Goal: Task Accomplishment & Management: Manage account settings

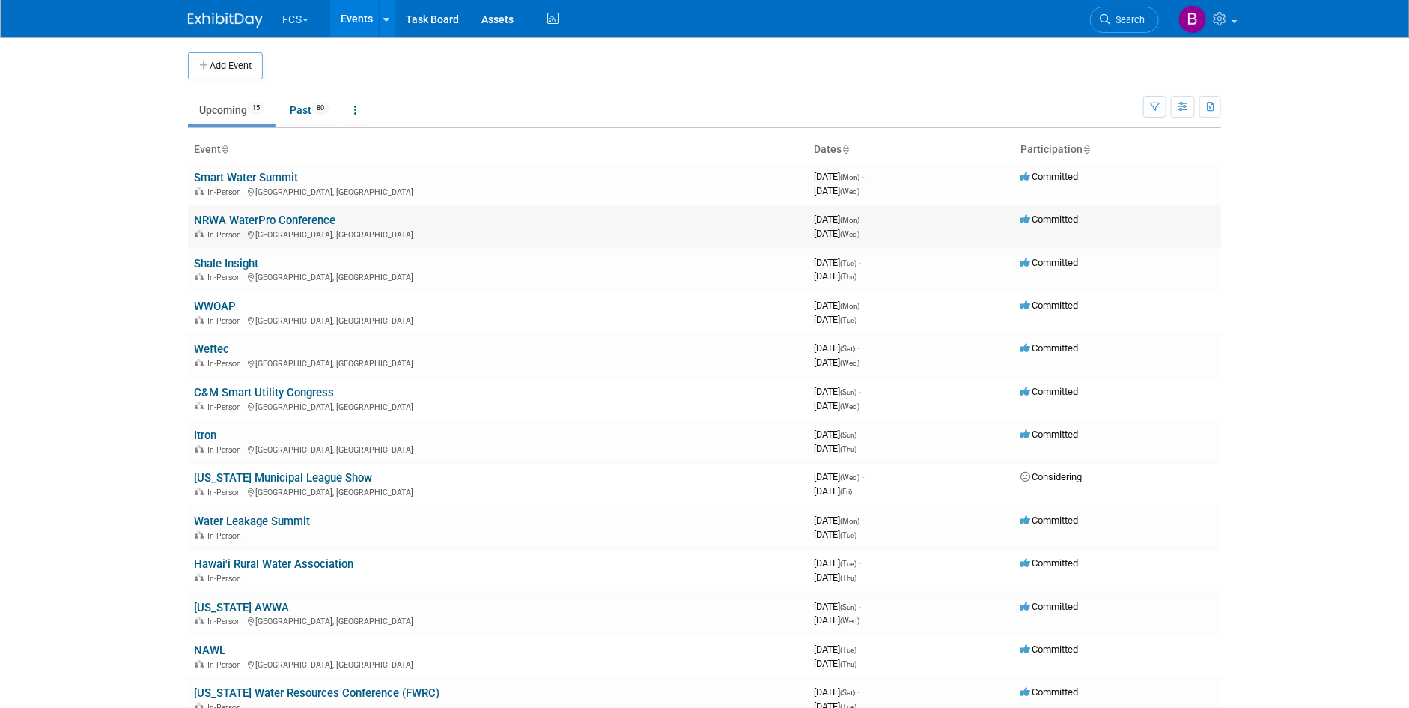
click at [247, 216] on link "NRWA WaterPro Conference" at bounding box center [265, 219] width 142 height 13
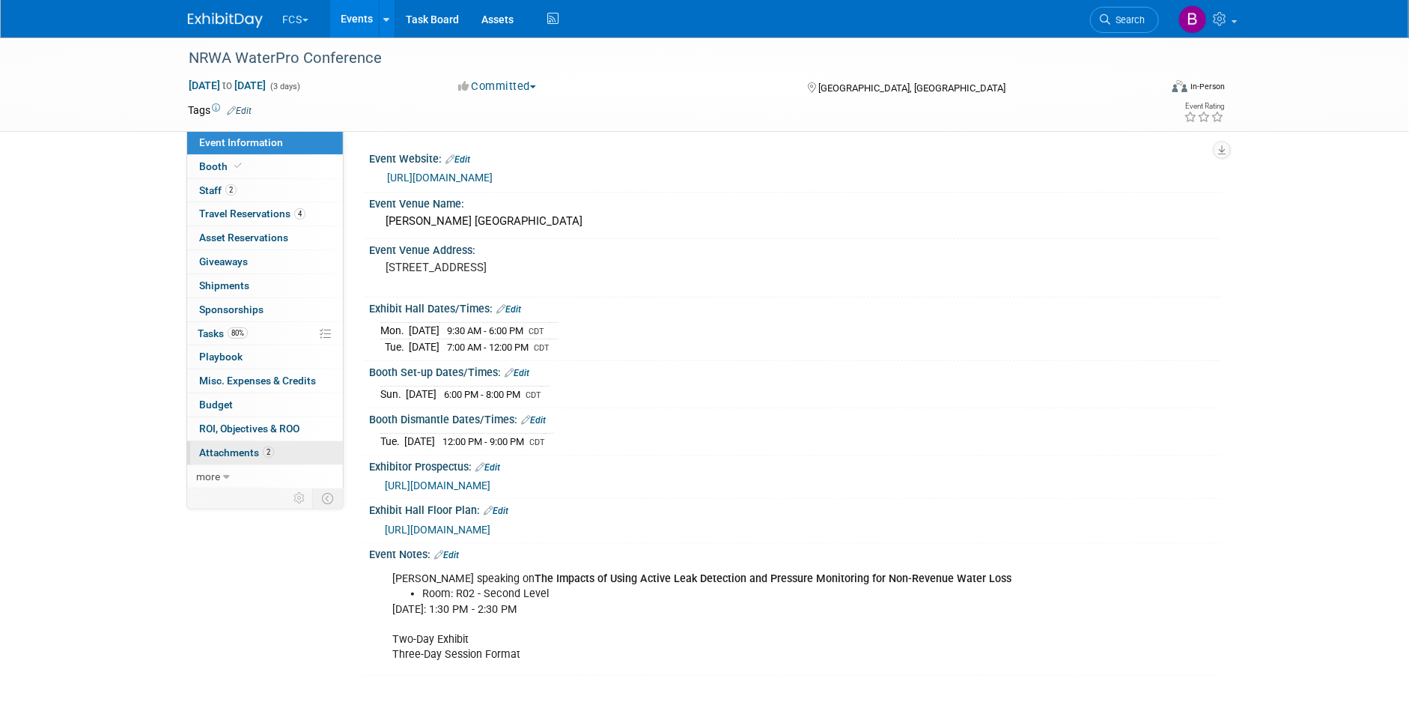
click at [225, 456] on span "Attachments 2" at bounding box center [236, 452] width 75 height 12
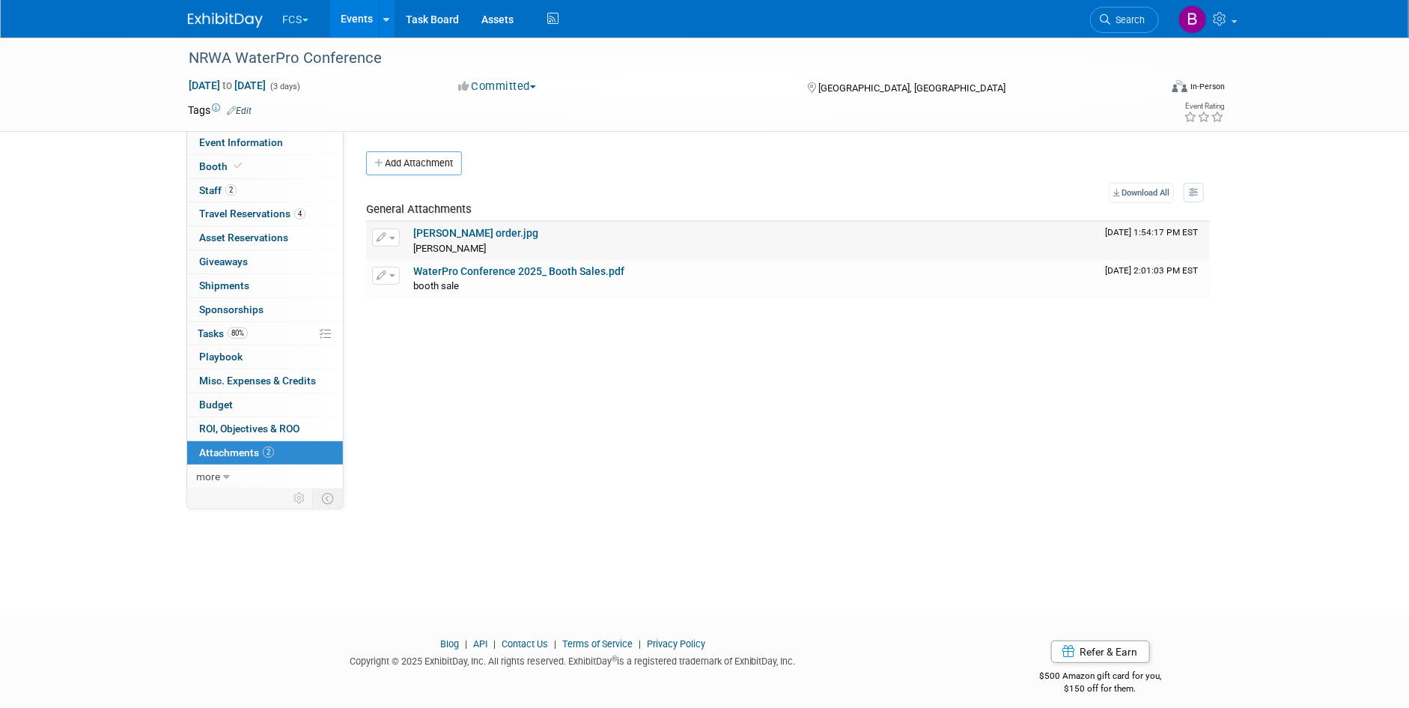
click at [479, 234] on link "[PERSON_NAME] order.jpg" at bounding box center [475, 233] width 125 height 12
click at [491, 272] on link "WaterPro Conference 2025_ Booth Sales.pdf" at bounding box center [518, 271] width 211 height 12
click at [246, 143] on span "Event Information" at bounding box center [241, 142] width 84 height 12
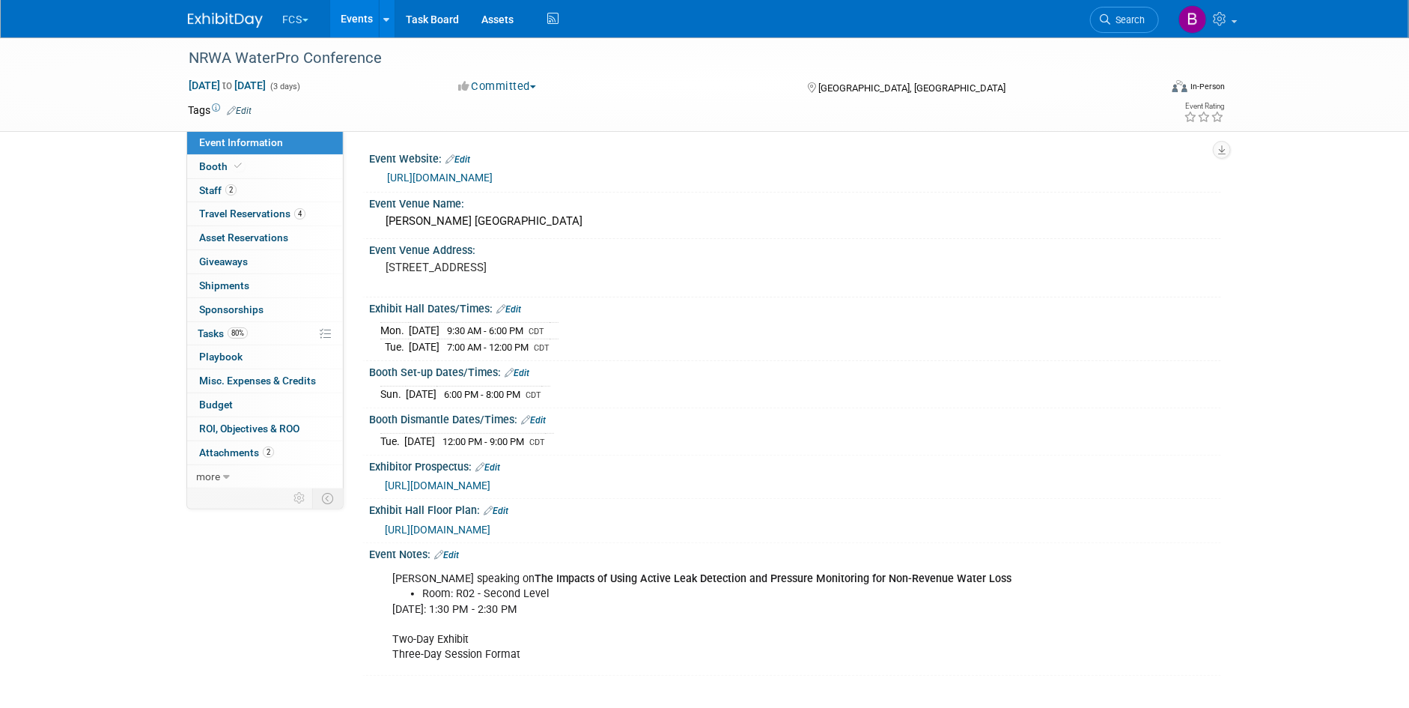
click at [493, 177] on link "[URL][DOMAIN_NAME]" at bounding box center [440, 177] width 106 height 12
click at [213, 331] on span "Tasks 80%" at bounding box center [223, 333] width 50 height 12
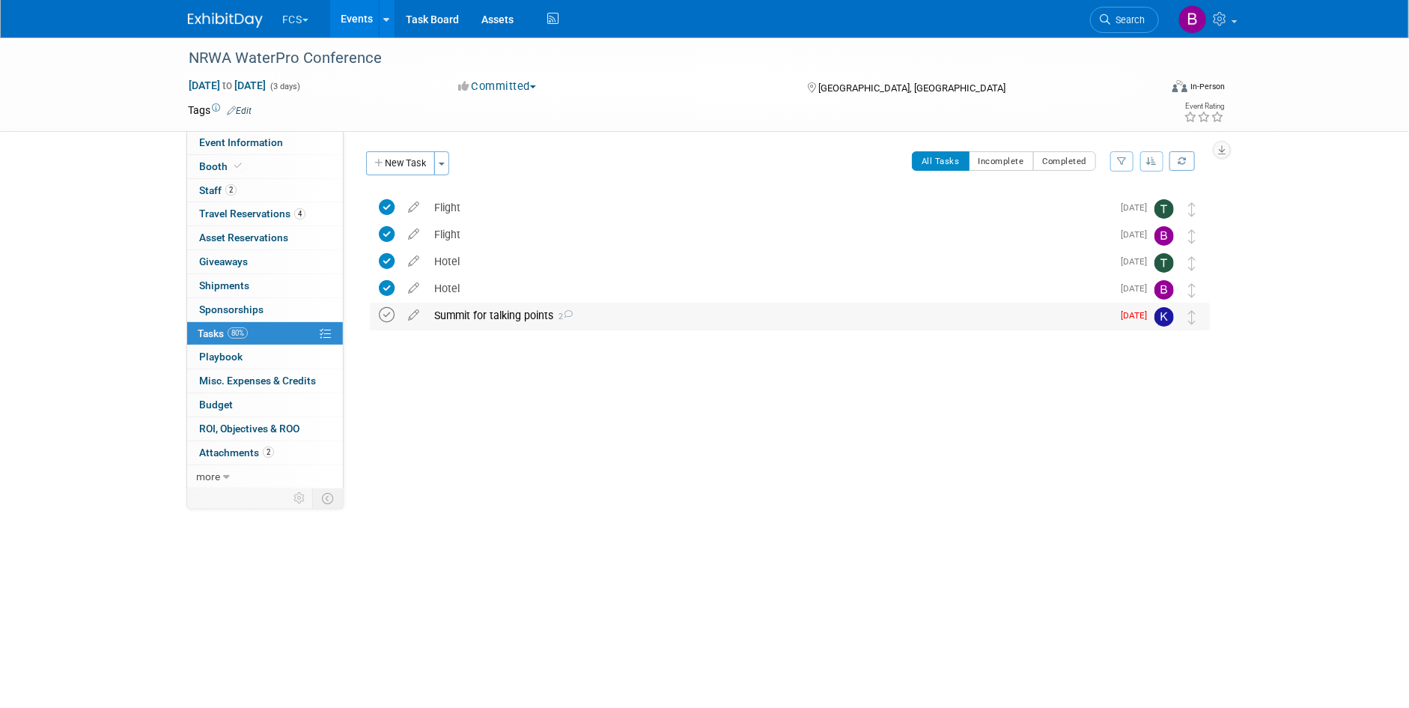
click at [386, 314] on icon at bounding box center [387, 315] width 16 height 16
click at [405, 154] on button "New Task" at bounding box center [400, 163] width 69 height 24
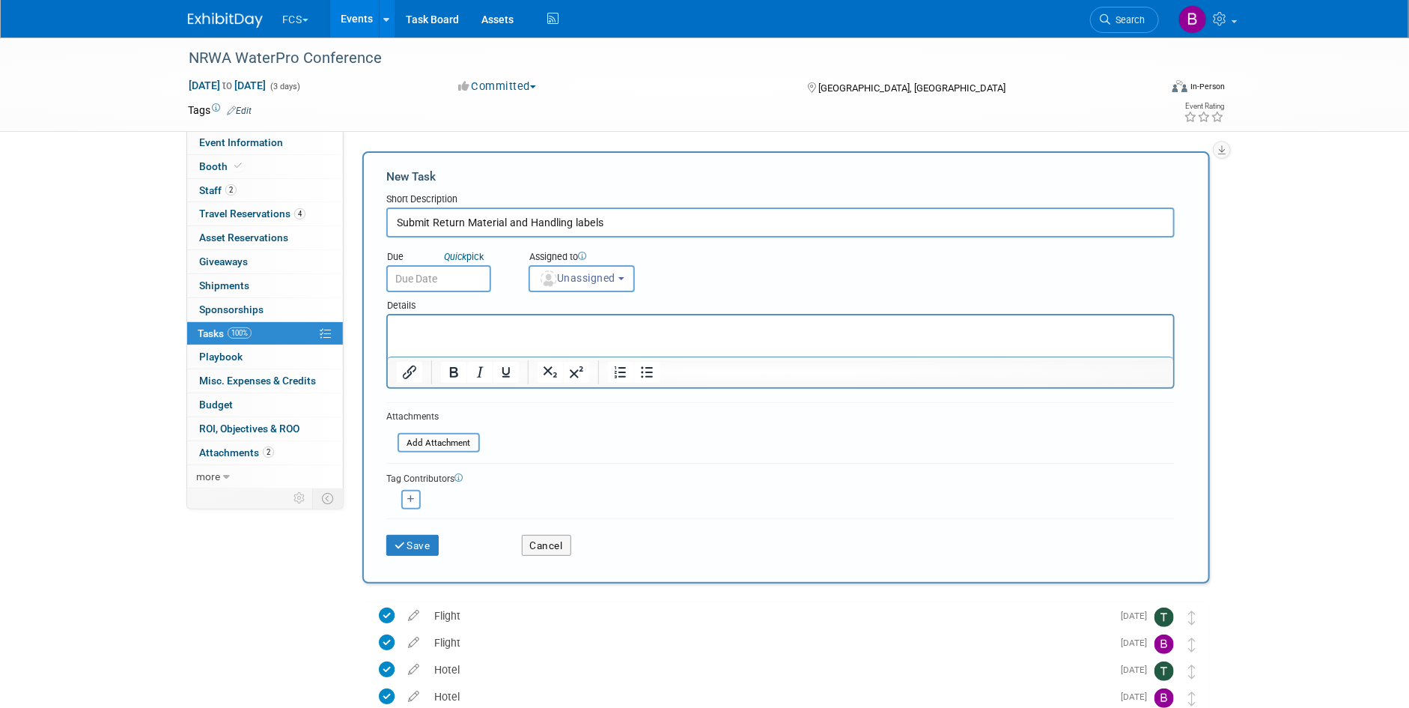
type input "Submit Return Material and Handling labels"
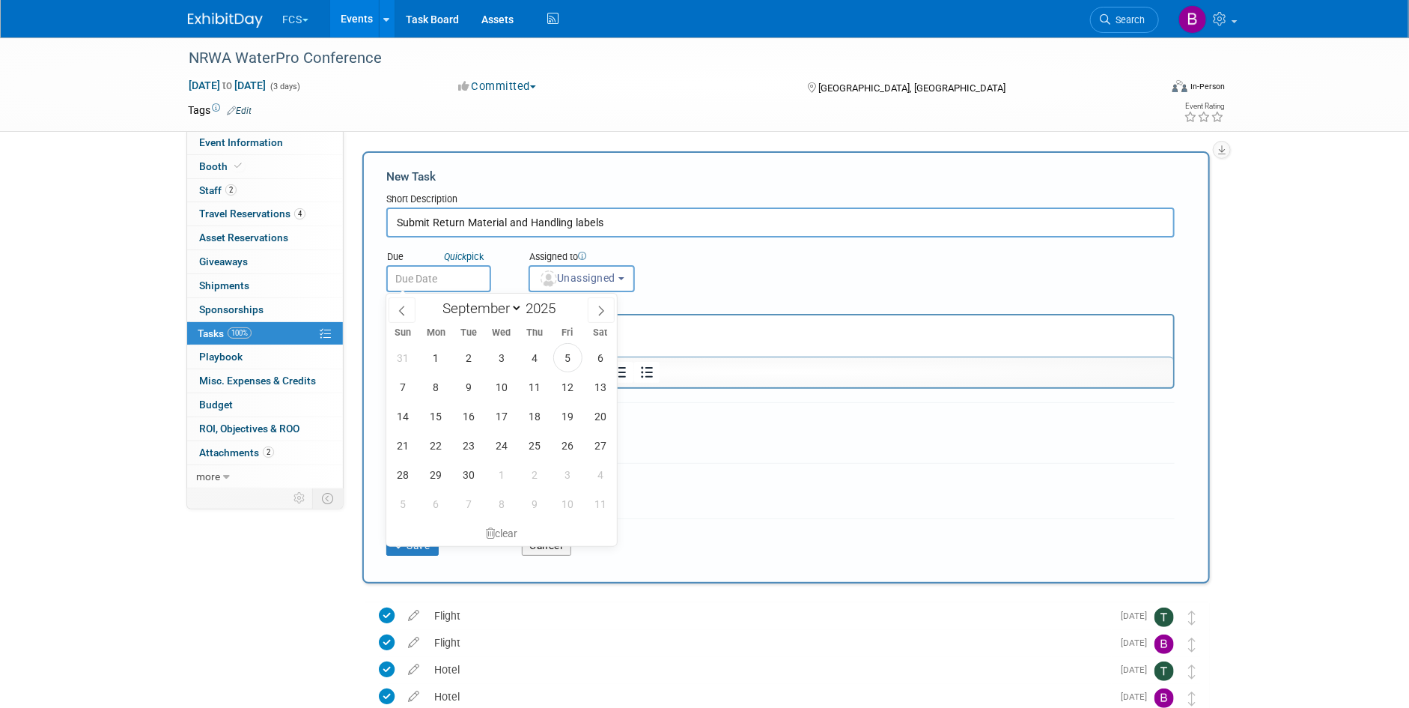
click at [413, 281] on input "text" at bounding box center [438, 278] width 105 height 27
click at [565, 415] on span "19" at bounding box center [567, 415] width 29 height 29
type input "[DATE]"
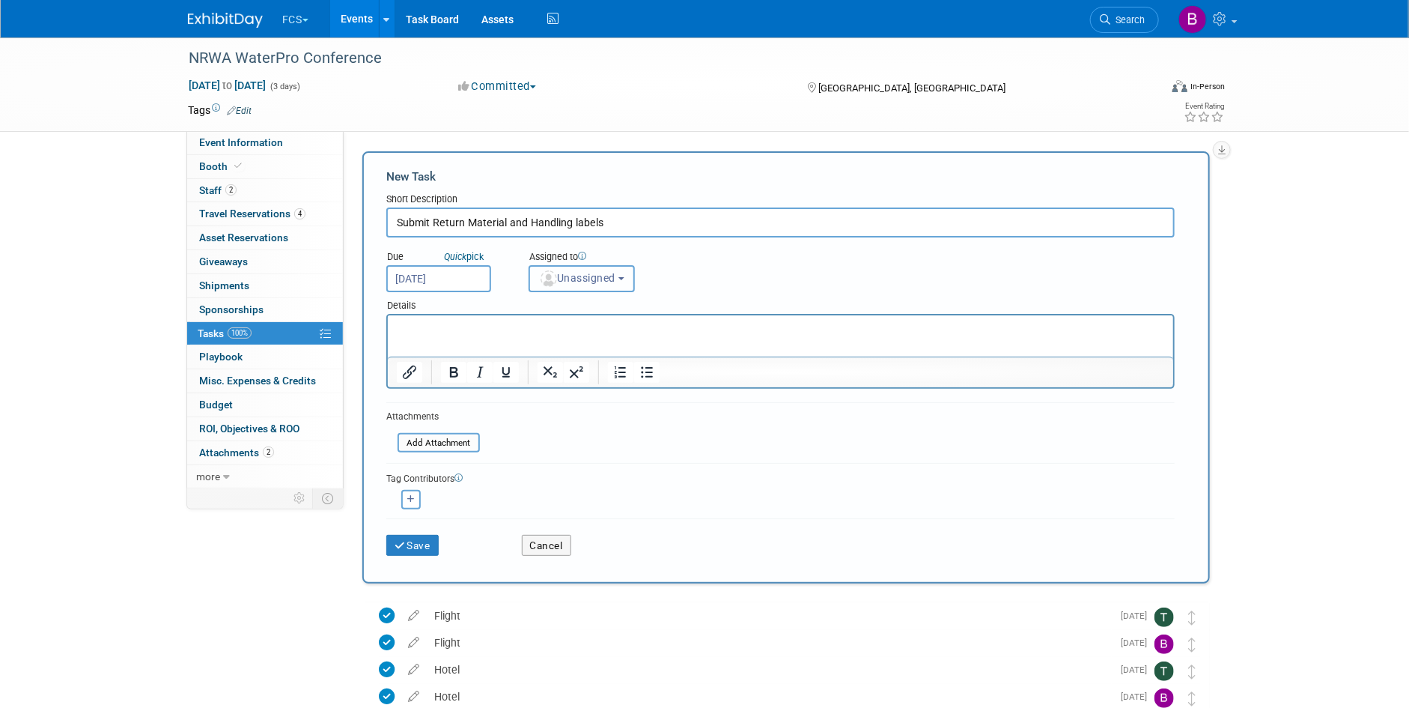
click at [614, 279] on span "Unassigned" at bounding box center [577, 278] width 76 height 12
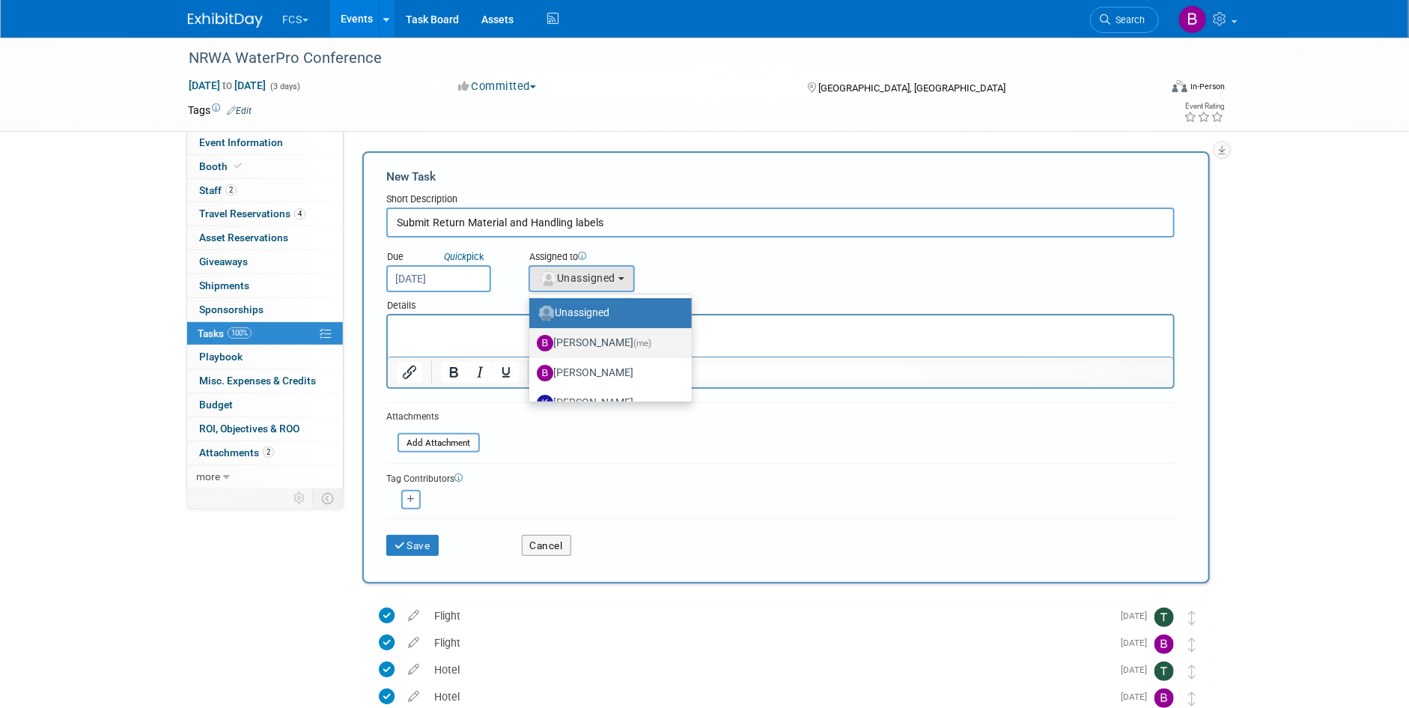
click at [567, 343] on label "[PERSON_NAME] (me)" at bounding box center [607, 343] width 140 height 24
click at [532, 343] on input "[PERSON_NAME] (me)" at bounding box center [527, 341] width 10 height 10
select select "72f5295c-949d-4bd6-bcd3-bc7aa060345a"
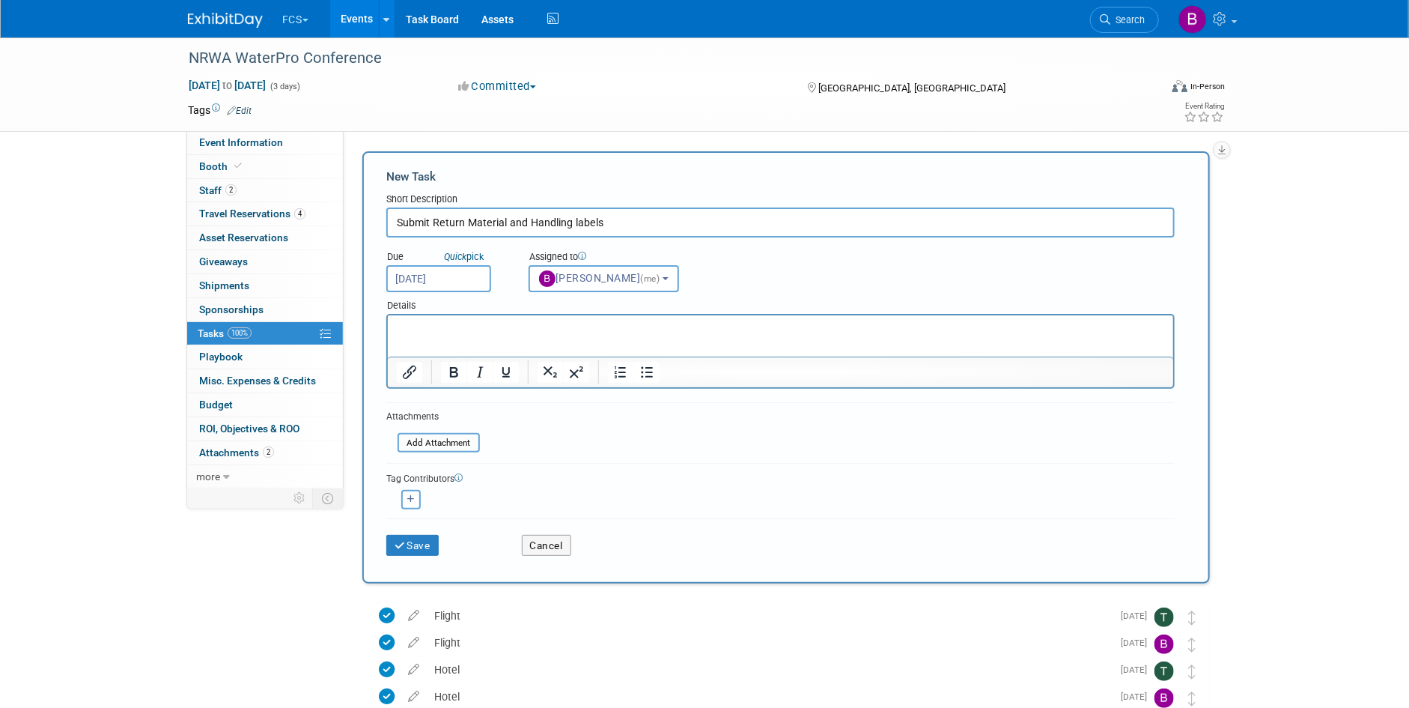
click at [431, 323] on p "Rich Text Area. Press ALT-0 for help." at bounding box center [780, 328] width 768 height 15
paste body "To enrich screen reader interactions, please activate Accessibility in Grammarl…"
click at [409, 541] on button "Save" at bounding box center [412, 545] width 52 height 21
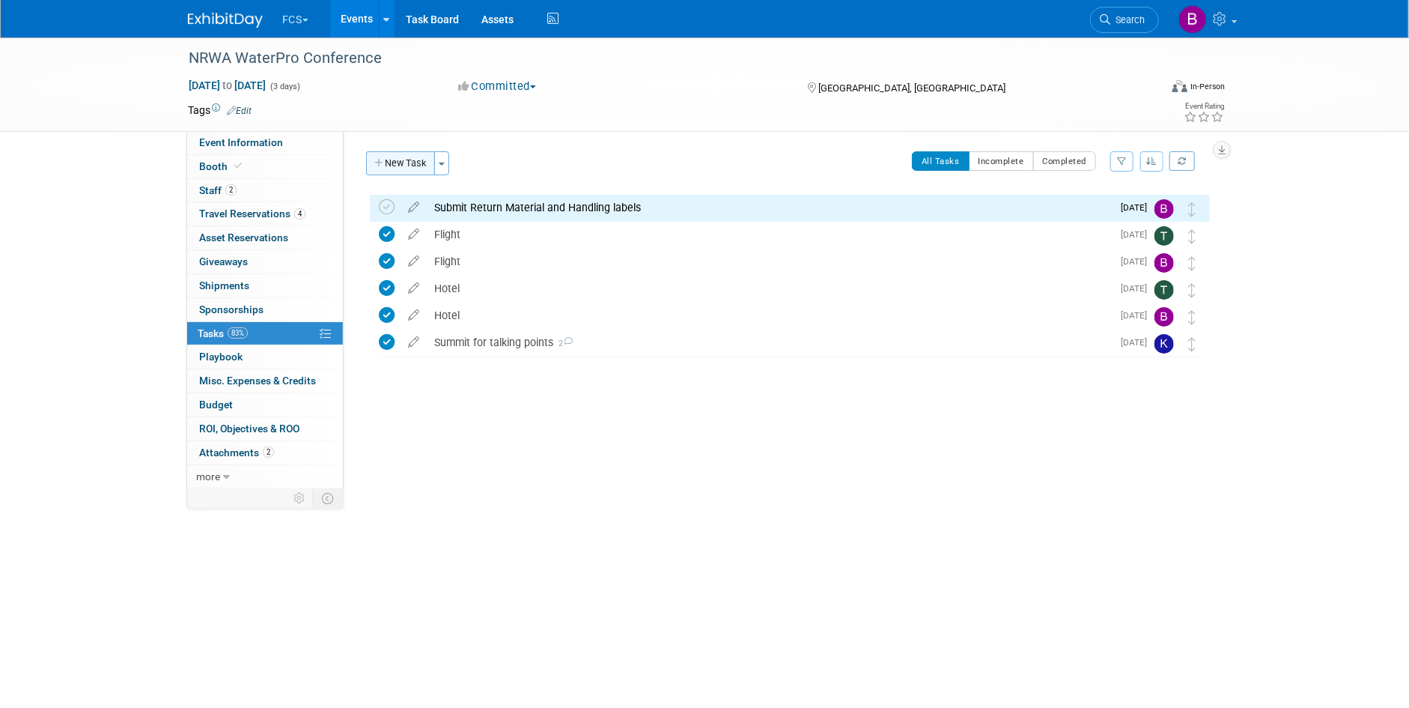
click at [400, 161] on button "New Task" at bounding box center [400, 163] width 69 height 24
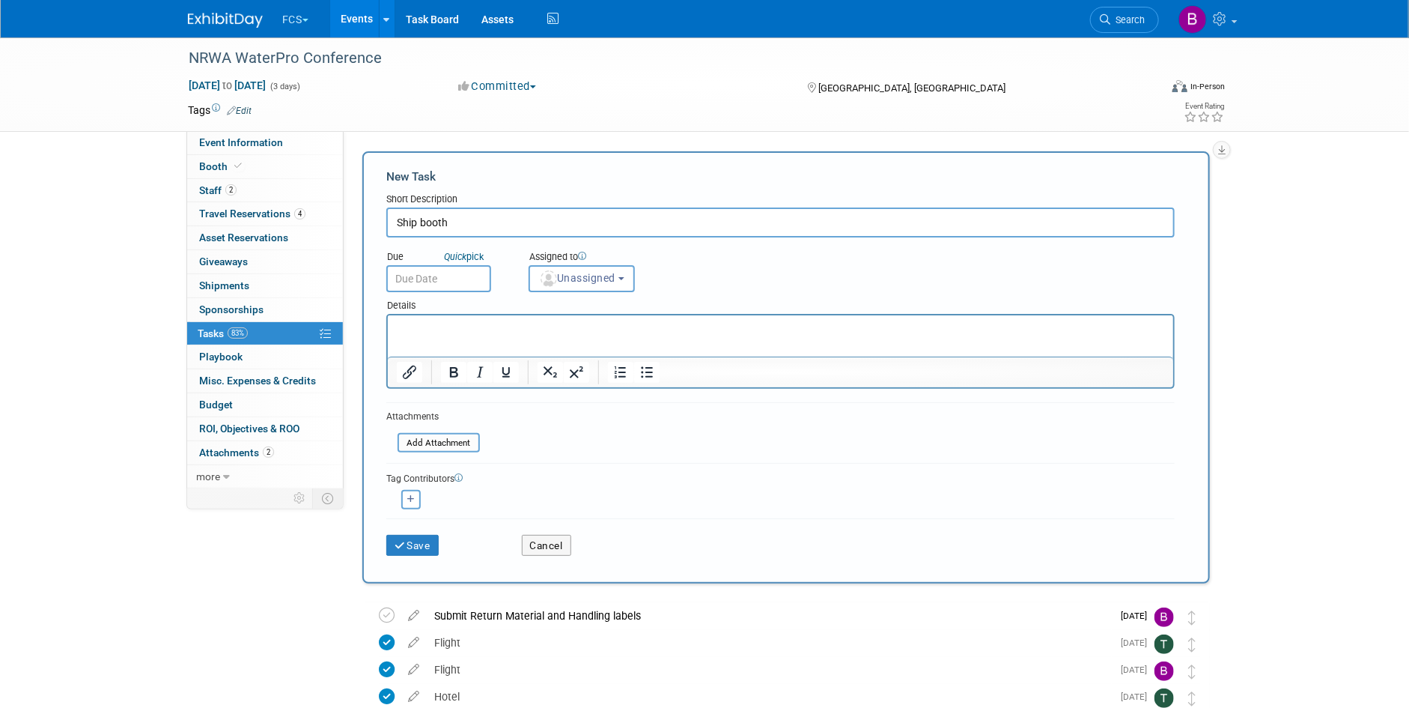
type input "Ship booth"
click at [462, 274] on input "text" at bounding box center [438, 278] width 105 height 27
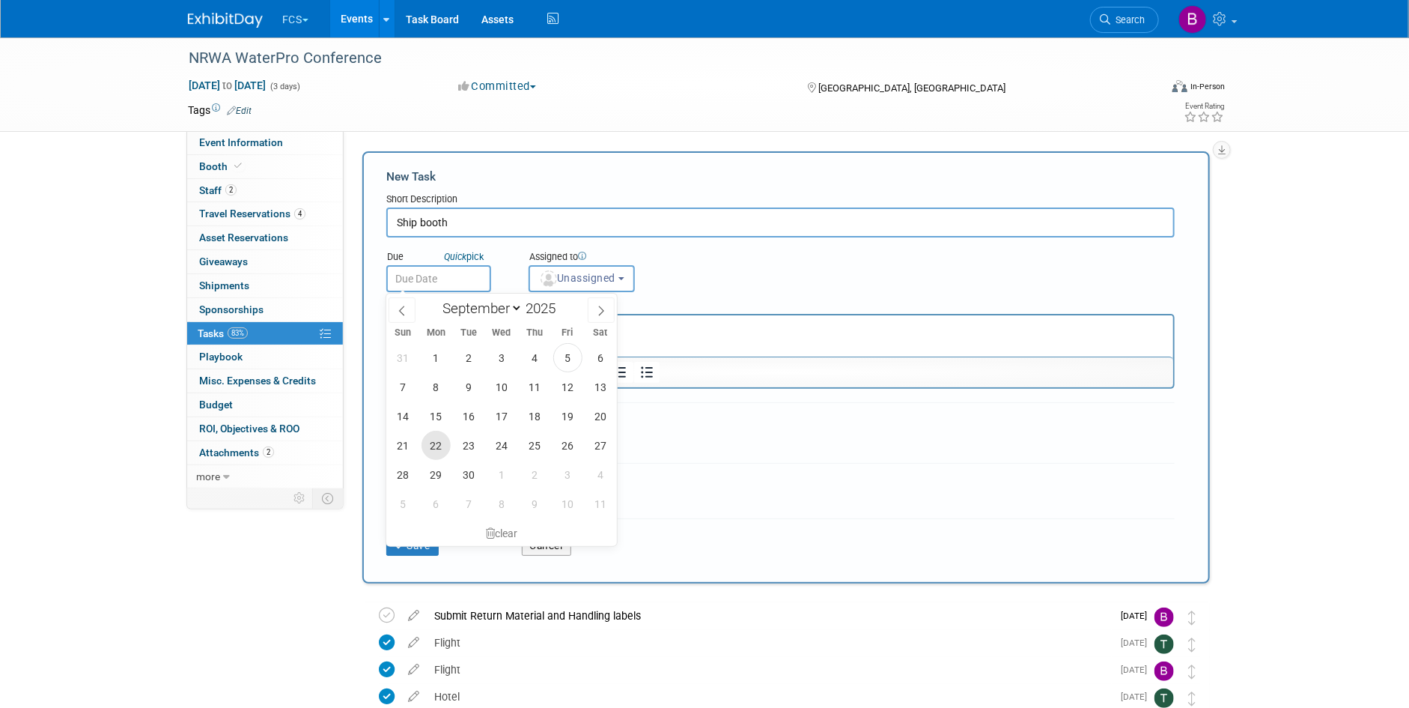
click at [434, 443] on span "22" at bounding box center [436, 445] width 29 height 29
type input "[DATE]"
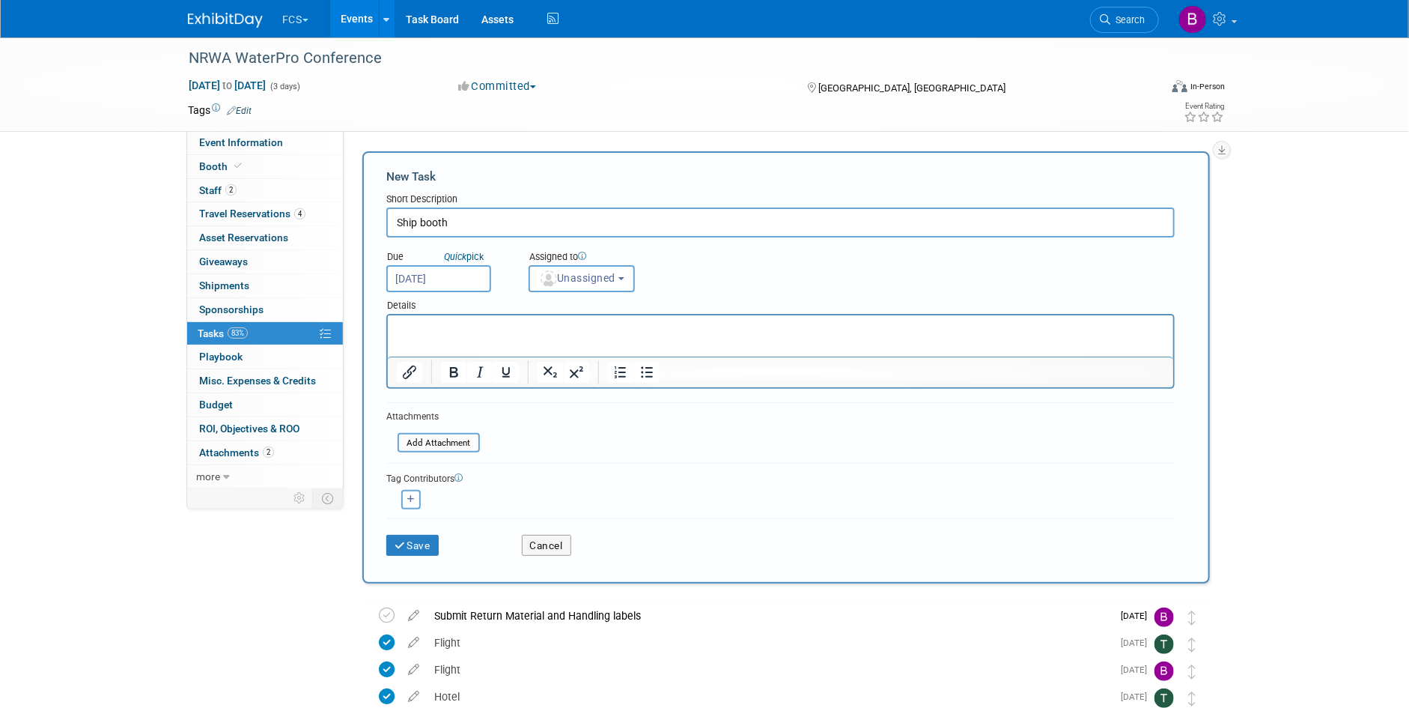
click at [438, 325] on p "Rich Text Area. Press ALT-0 for help." at bounding box center [780, 328] width 768 height 15
click at [587, 274] on span "Unassigned" at bounding box center [577, 278] width 76 height 12
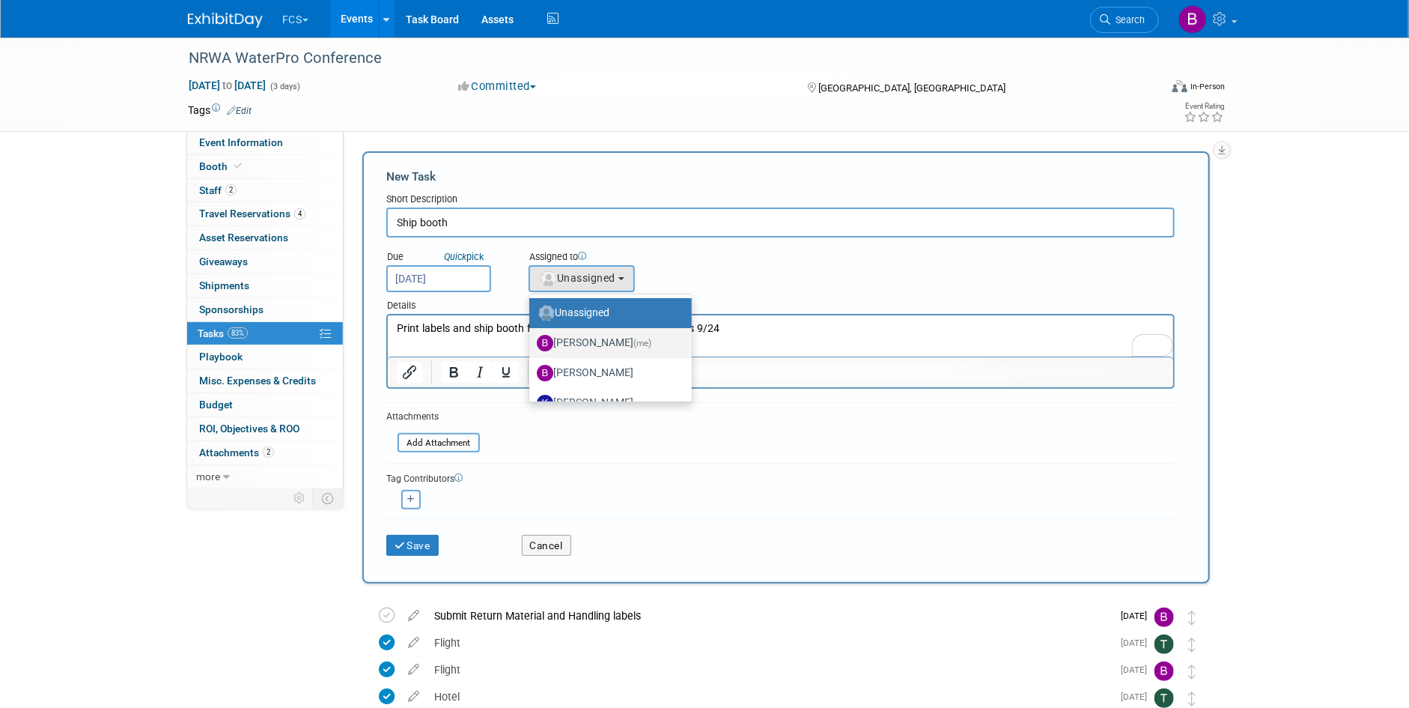
click at [562, 345] on label "[PERSON_NAME] (me)" at bounding box center [607, 343] width 140 height 24
click at [532, 345] on input "[PERSON_NAME] (me)" at bounding box center [527, 341] width 10 height 10
select select "72f5295c-949d-4bd6-bcd3-bc7aa060345a"
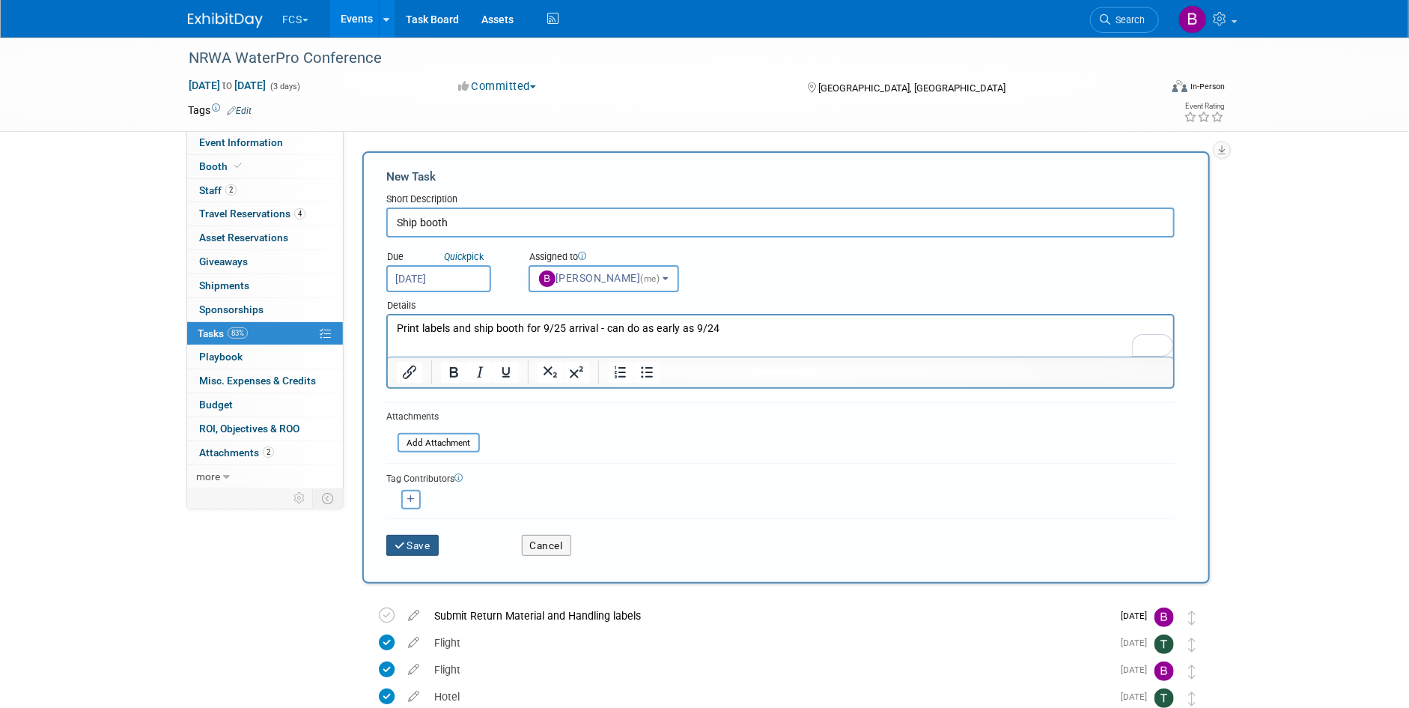
click at [413, 542] on button "Save" at bounding box center [412, 545] width 52 height 21
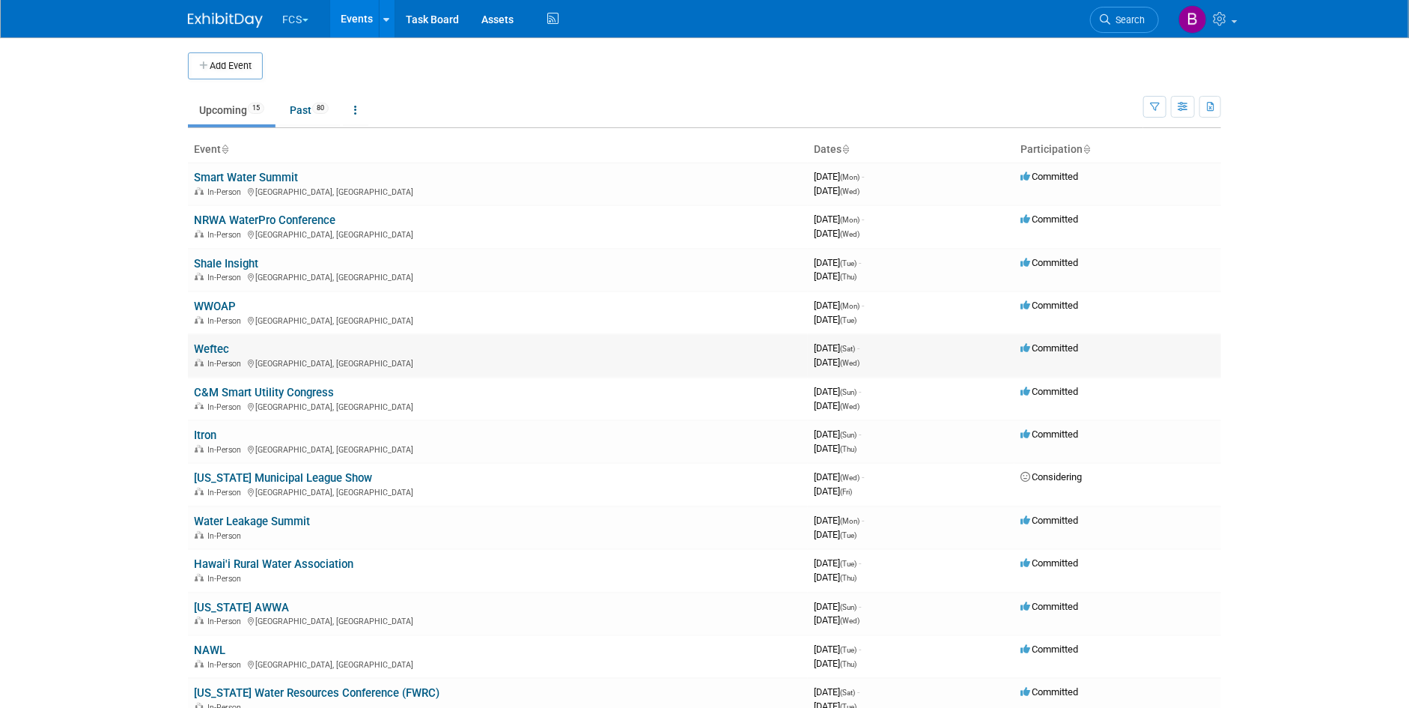
click at [212, 353] on link "Weftec" at bounding box center [211, 348] width 35 height 13
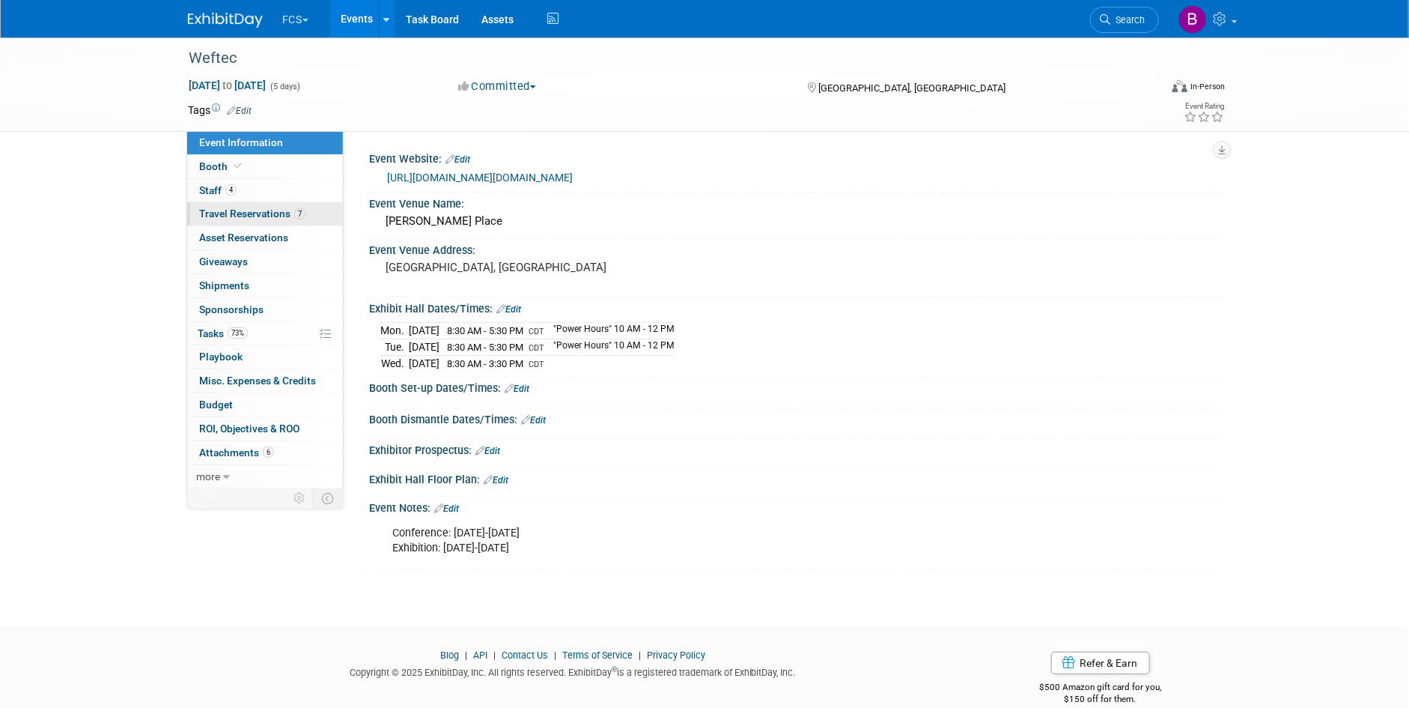
click at [257, 216] on span "Travel Reservations 7" at bounding box center [252, 213] width 106 height 12
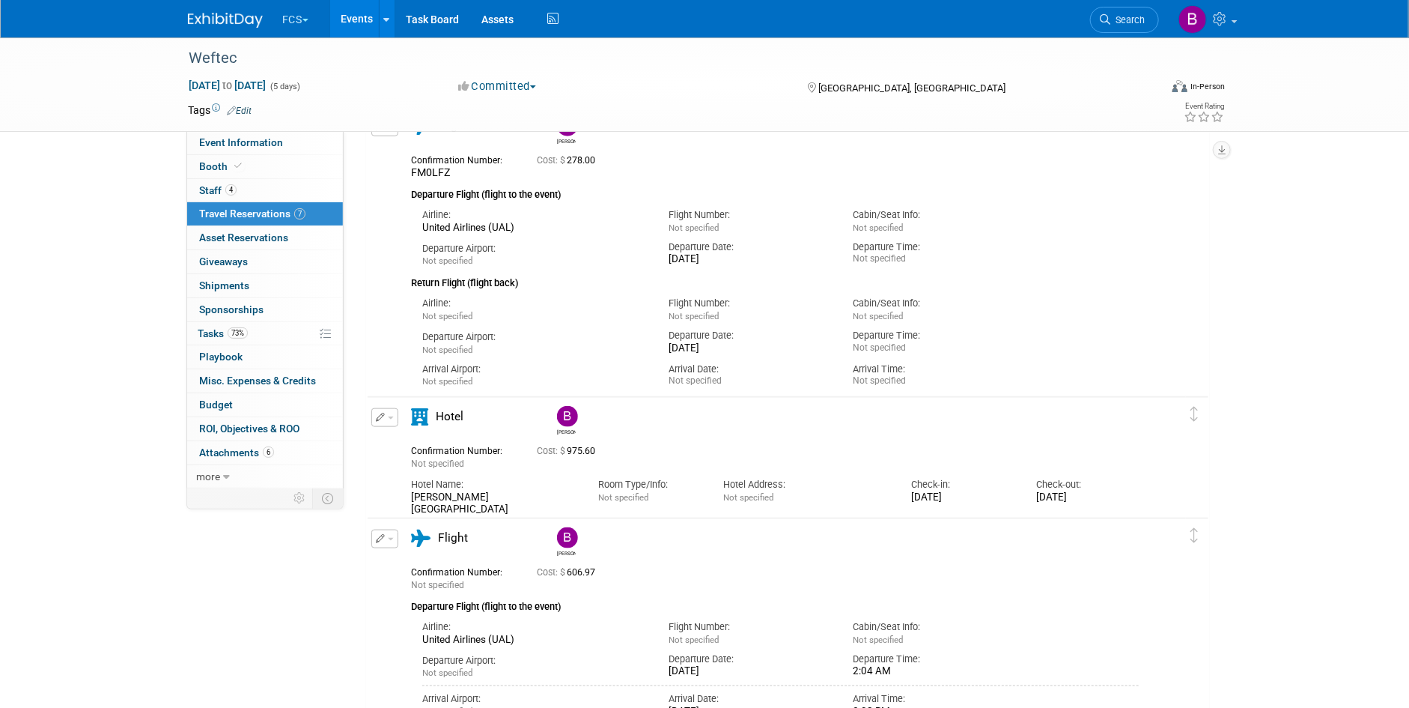
scroll to position [674, 0]
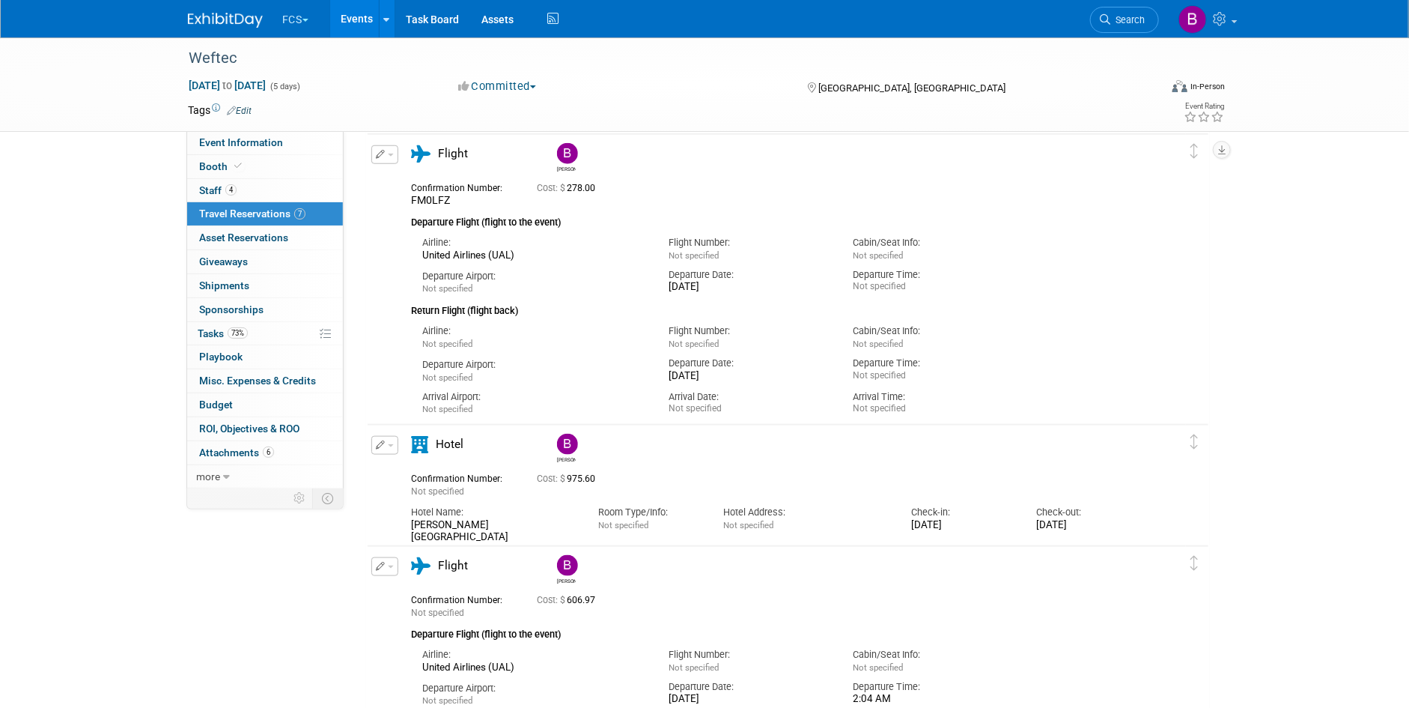
click at [389, 149] on button "button" at bounding box center [384, 154] width 27 height 19
click at [406, 183] on button "Edit Reservation" at bounding box center [435, 181] width 127 height 22
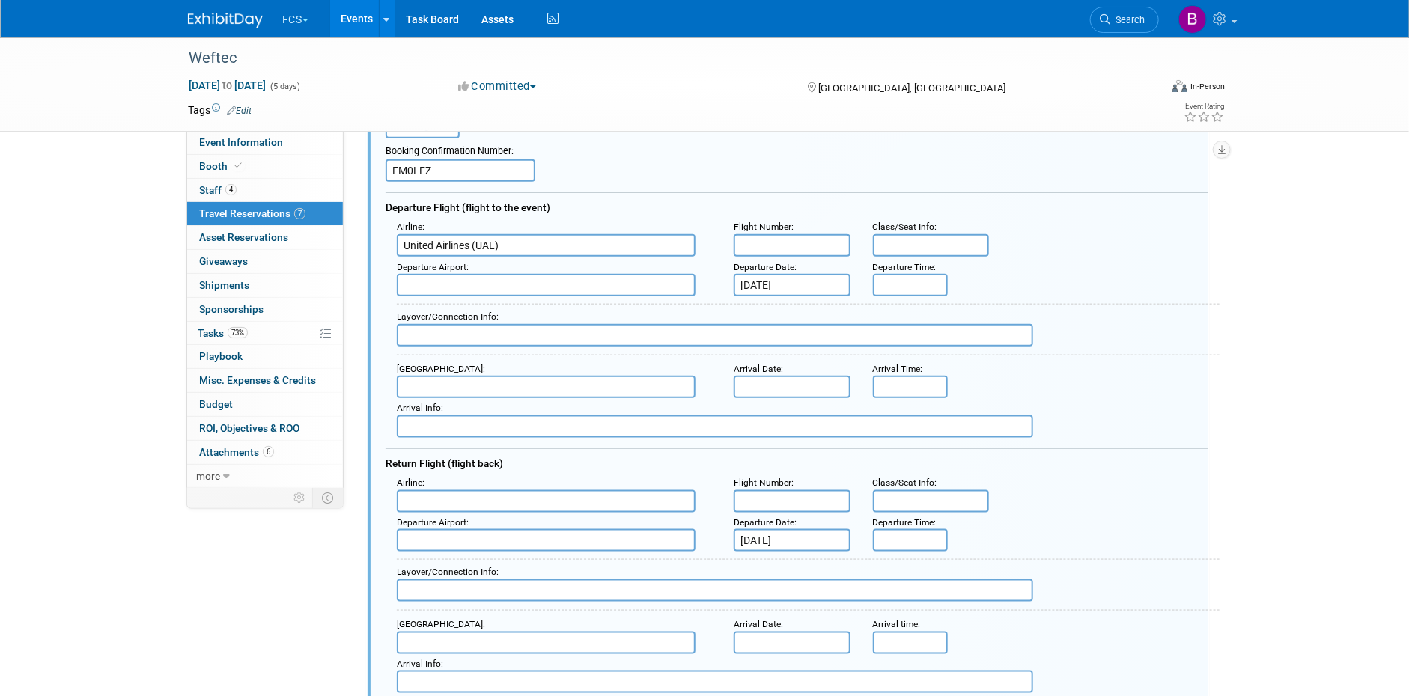
scroll to position [787, 0]
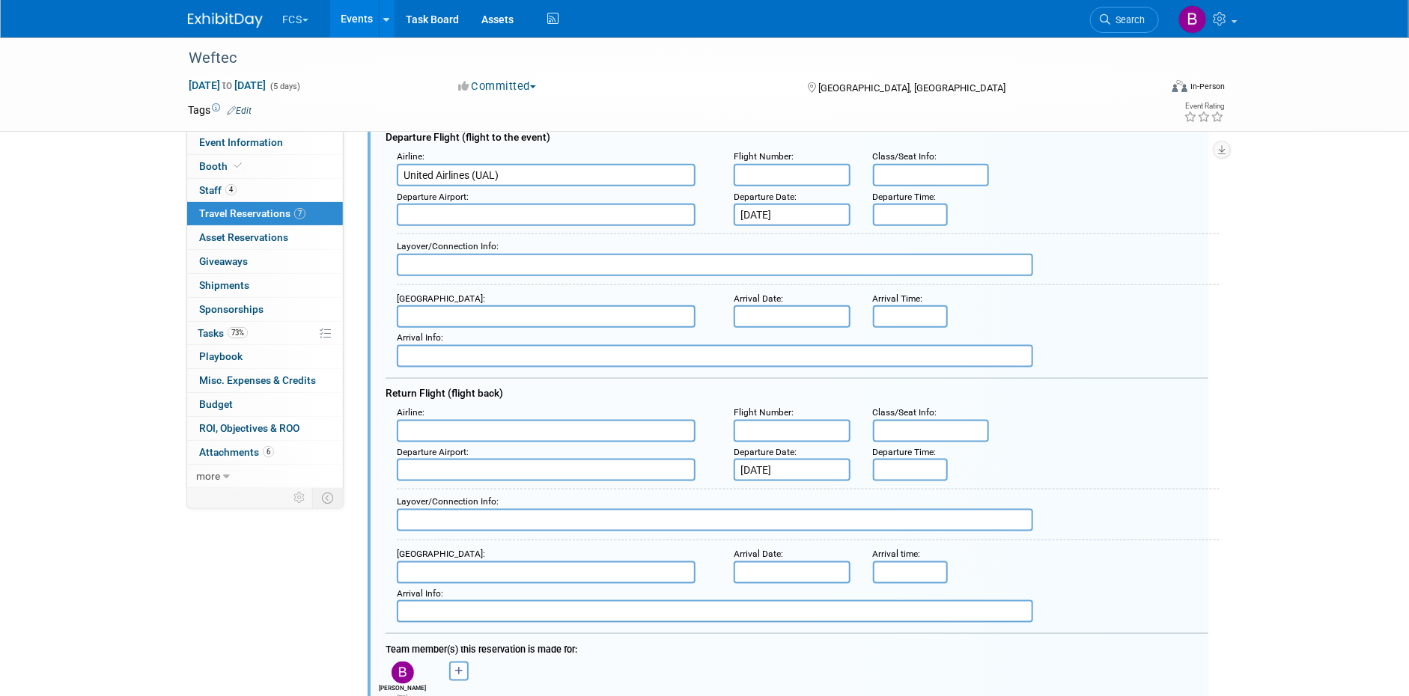
click at [449, 427] on input "text" at bounding box center [546, 431] width 299 height 22
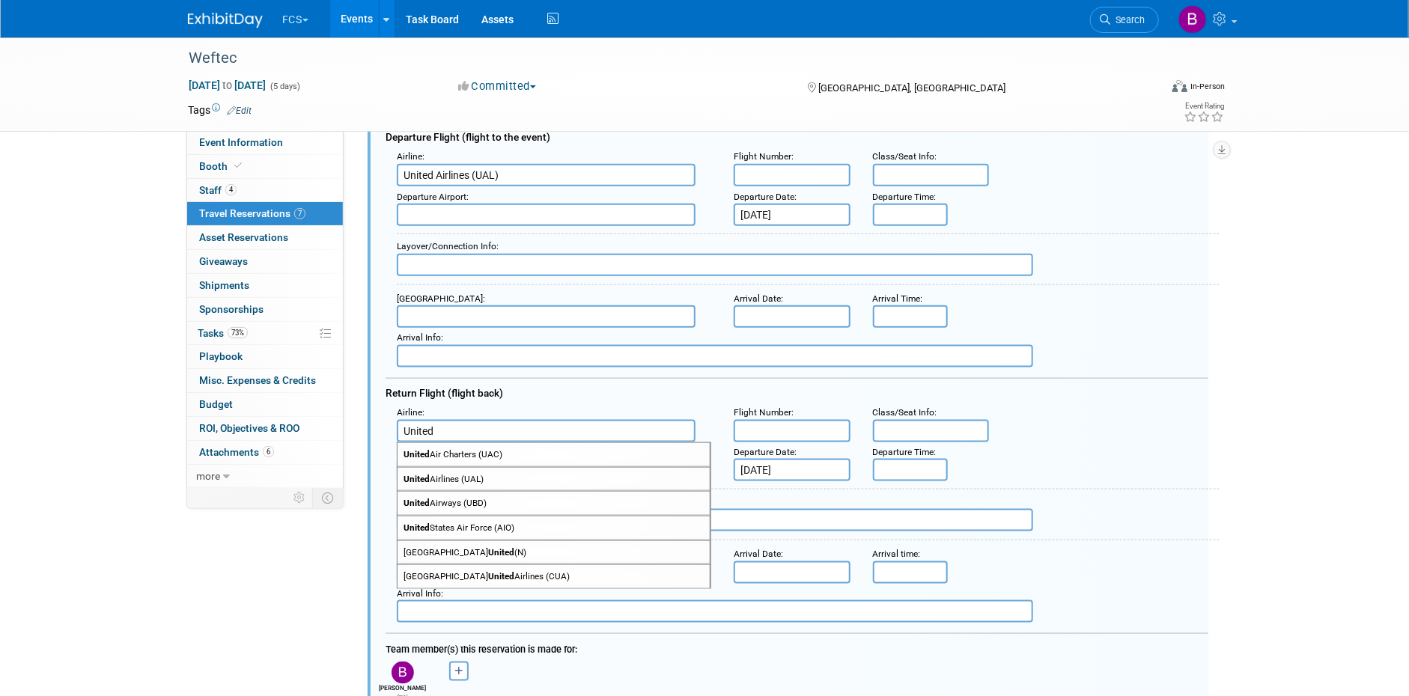
click at [442, 483] on span "United Airlines (UAL)" at bounding box center [554, 479] width 312 height 23
type input "United Airlines (UAL)"
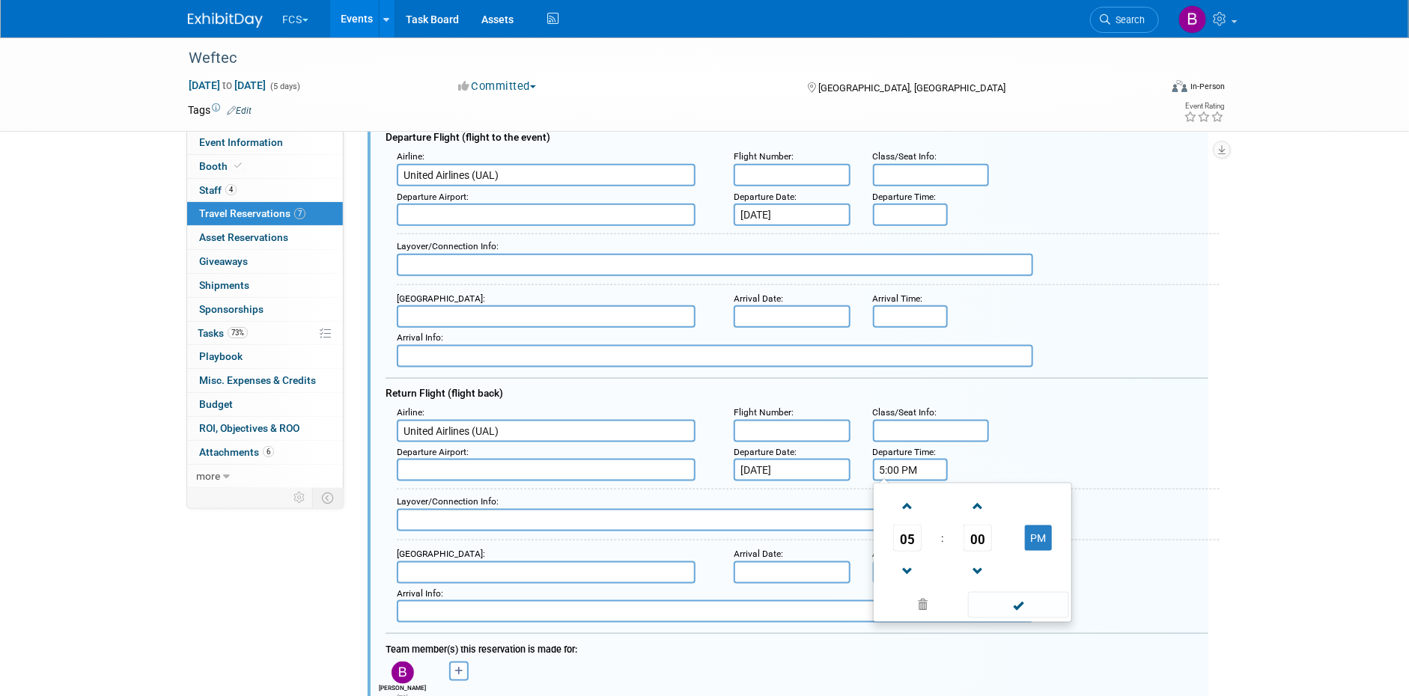
click at [904, 472] on input "5:00 PM" at bounding box center [910, 470] width 75 height 22
click at [909, 504] on span at bounding box center [908, 507] width 26 height 26
click at [908, 570] on span at bounding box center [908, 572] width 26 height 26
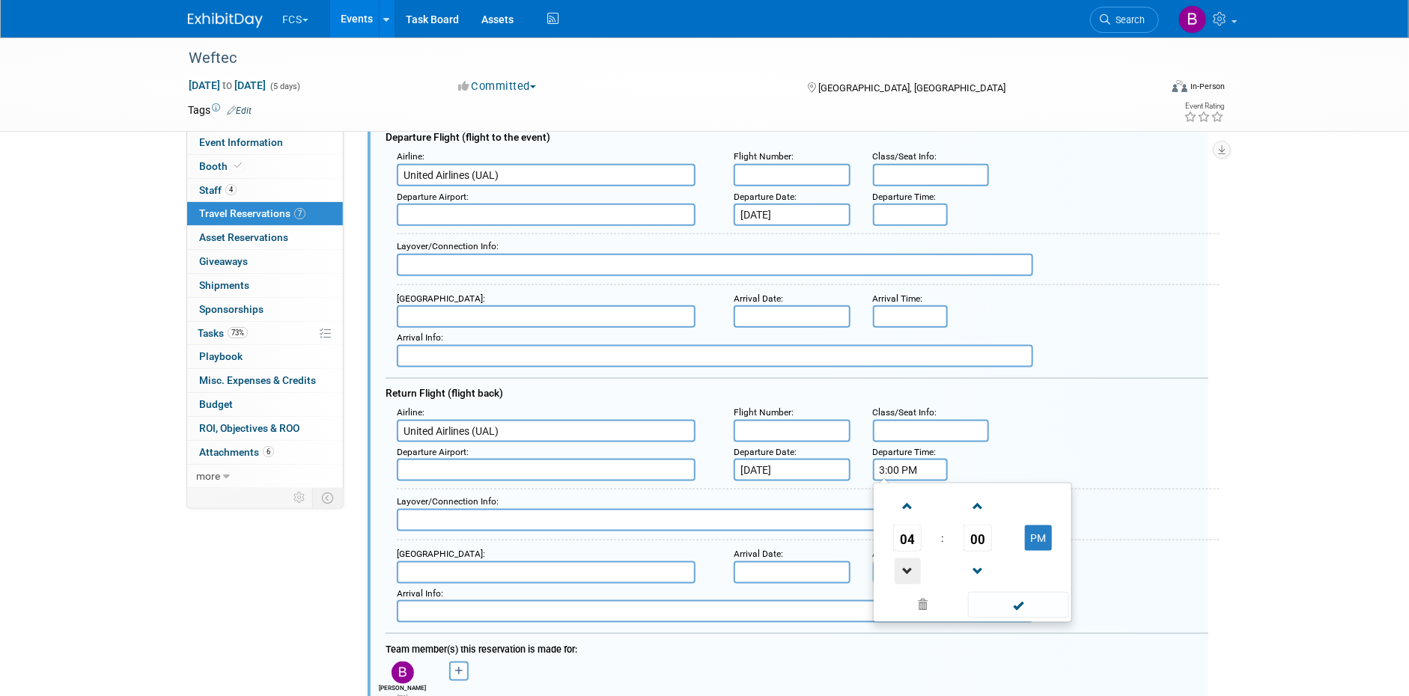
click at [908, 570] on span at bounding box center [908, 572] width 26 height 26
click at [980, 534] on span "00" at bounding box center [978, 538] width 28 height 27
click at [1048, 580] on td "55" at bounding box center [1045, 588] width 48 height 40
type input "1:55 PM"
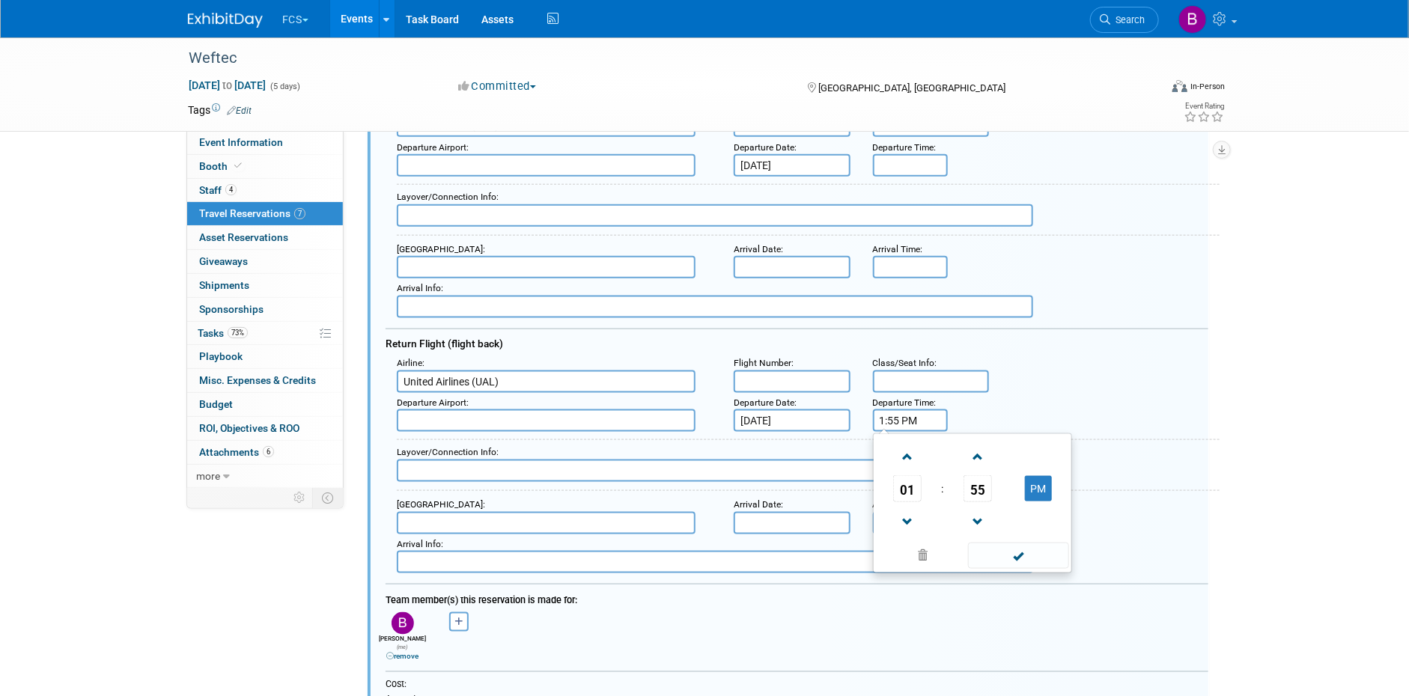
scroll to position [862, 0]
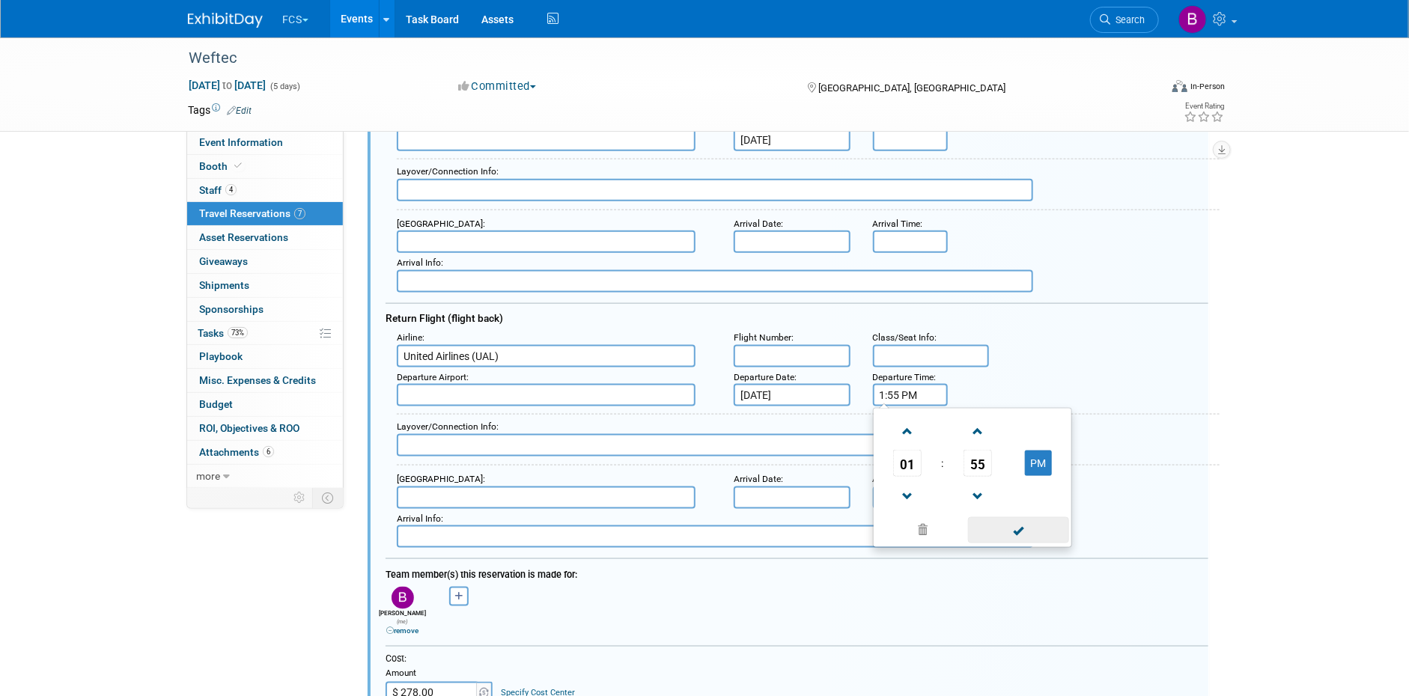
click at [1034, 530] on span at bounding box center [1018, 530] width 101 height 26
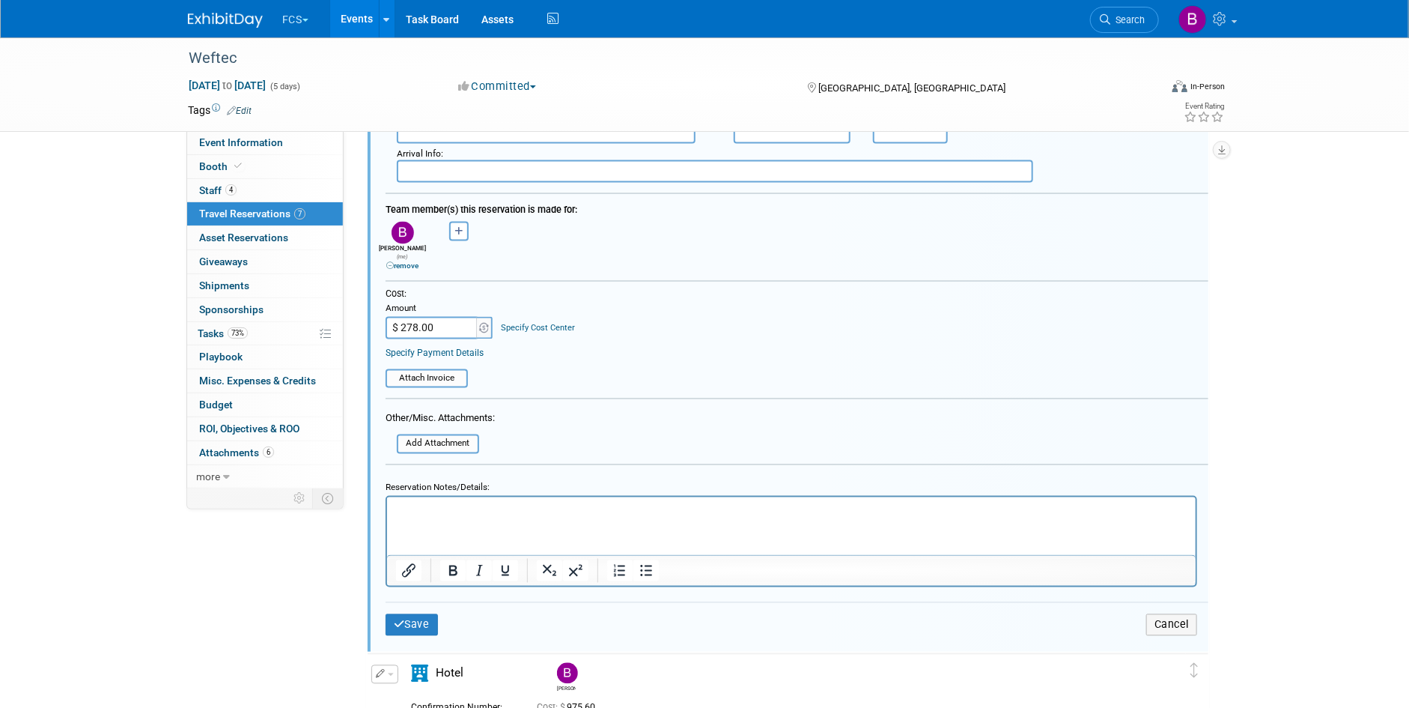
scroll to position [1311, 0]
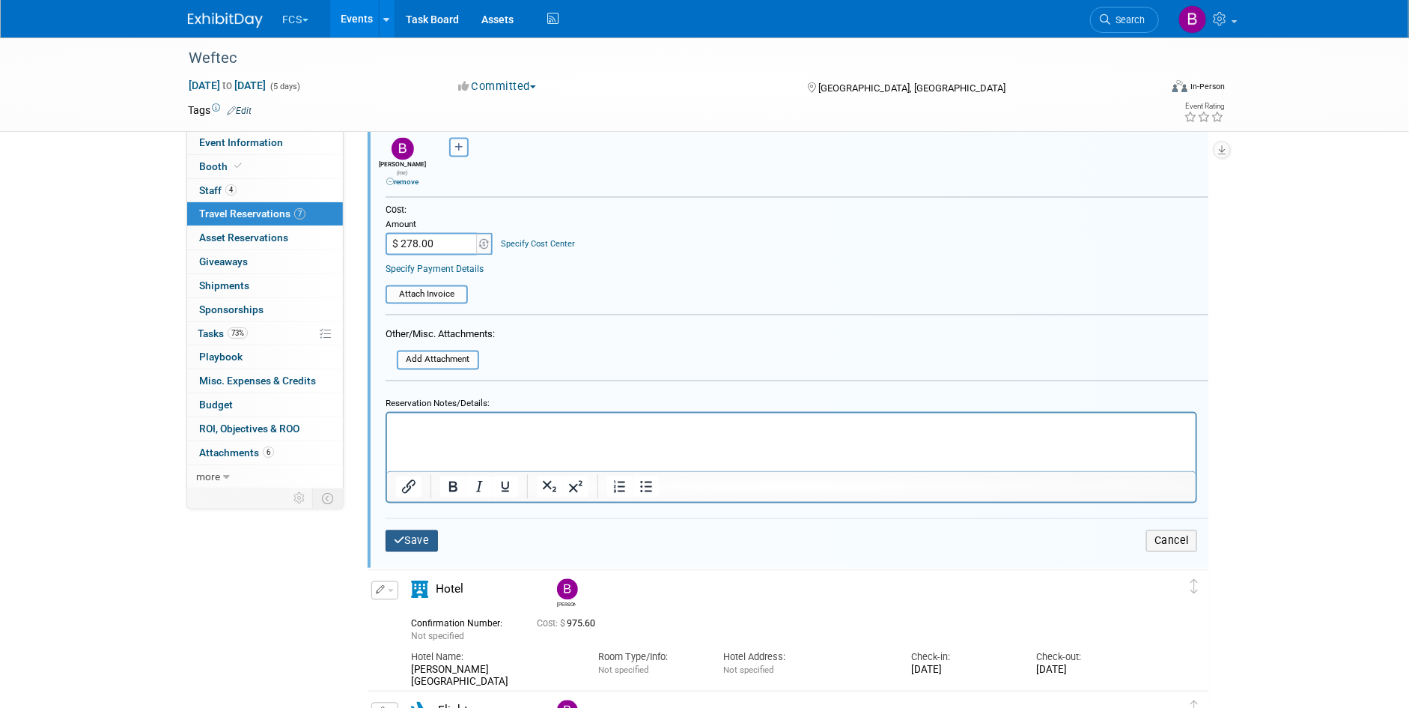
click at [422, 530] on button "Save" at bounding box center [412, 541] width 52 height 22
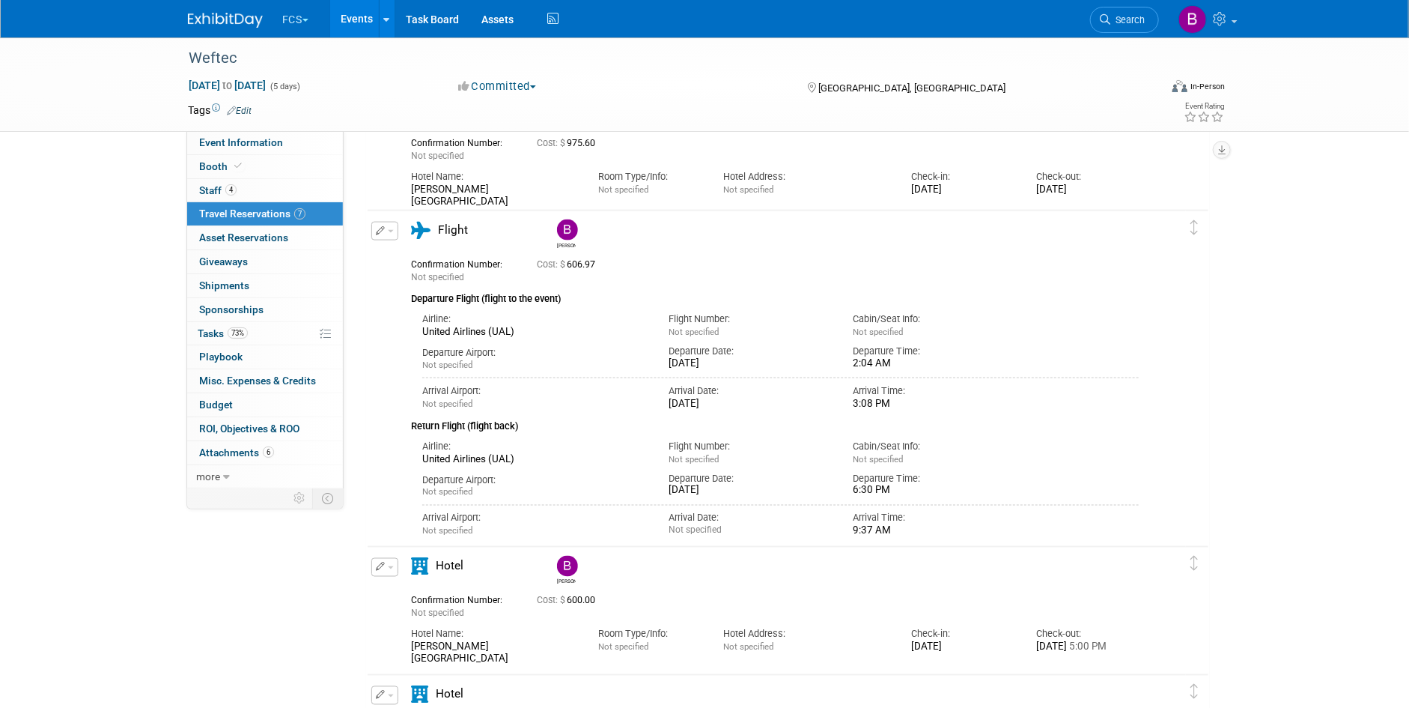
scroll to position [713, 0]
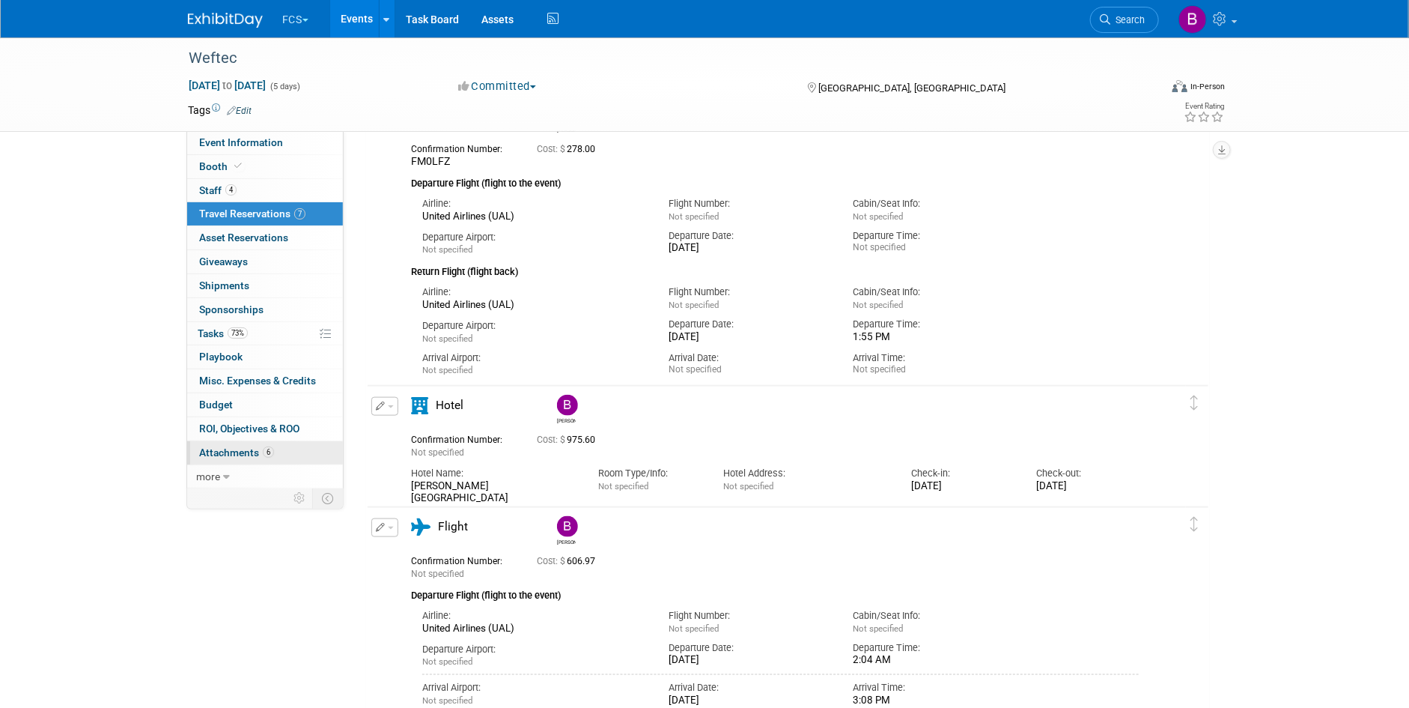
click at [228, 453] on span "Attachments 6" at bounding box center [236, 452] width 75 height 12
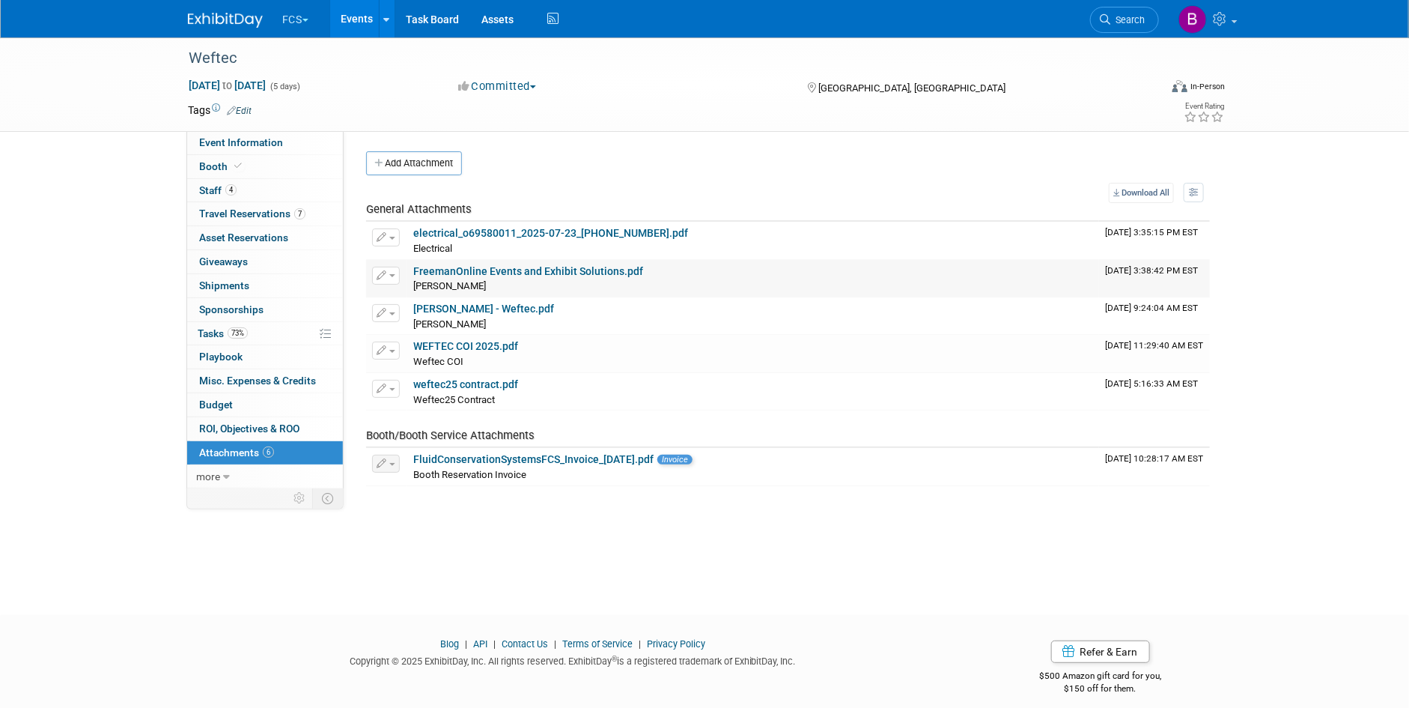
click at [519, 273] on link "FreemanOnline Events and Exhibit Solutions.pdf" at bounding box center [528, 271] width 230 height 12
click at [261, 148] on span "Event Information" at bounding box center [241, 142] width 84 height 12
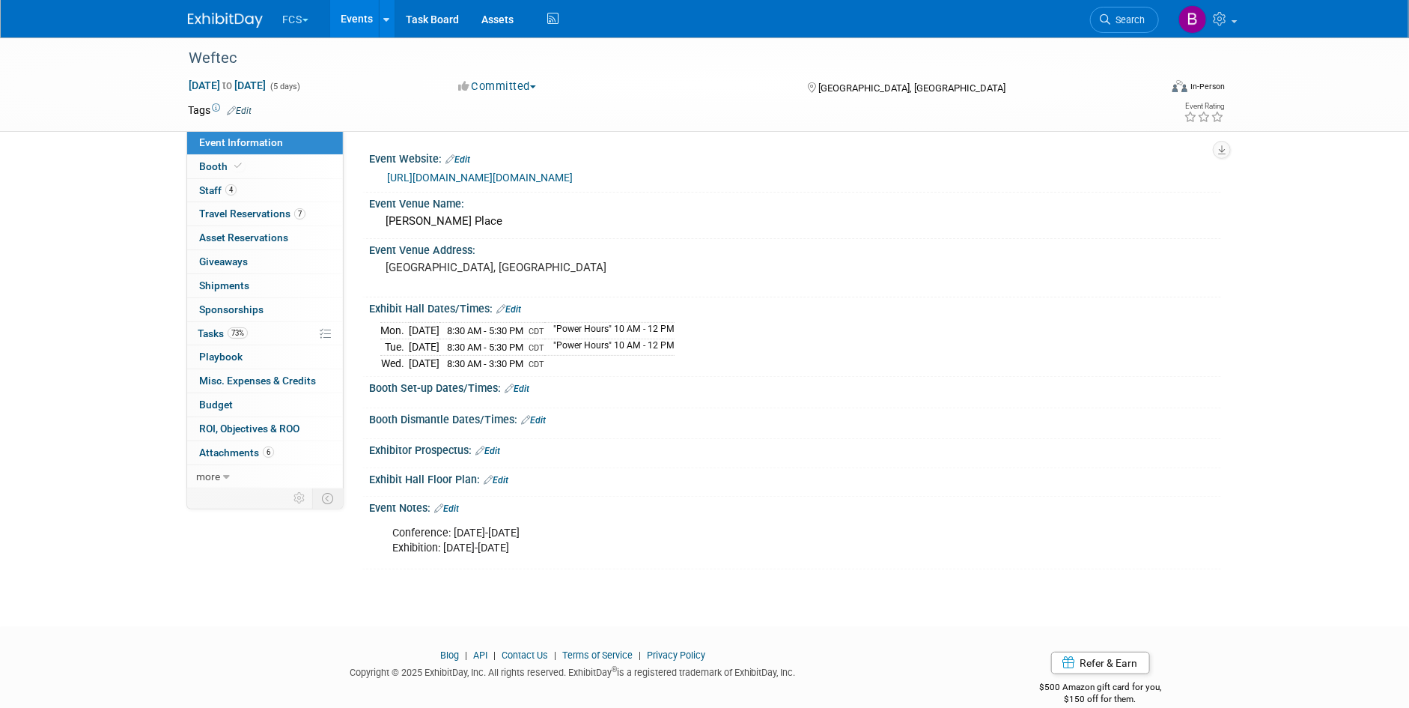
click at [561, 178] on link "https://weftec25.exh.mapyourshow.com/7_0/resources:main.page?pageid=9&filter=0" at bounding box center [480, 177] width 186 height 12
click at [209, 190] on span "Staff 4" at bounding box center [217, 190] width 37 height 12
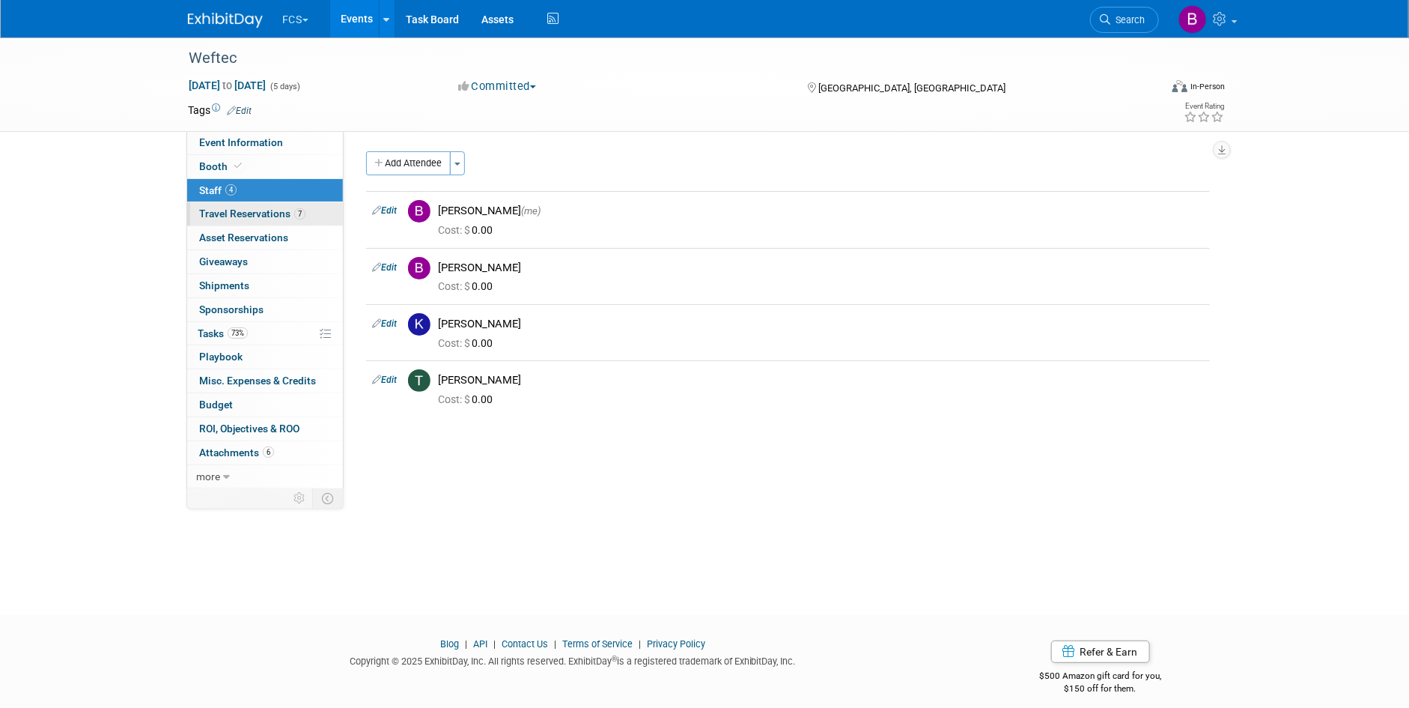
click at [276, 214] on span "Travel Reservations 7" at bounding box center [252, 213] width 106 height 12
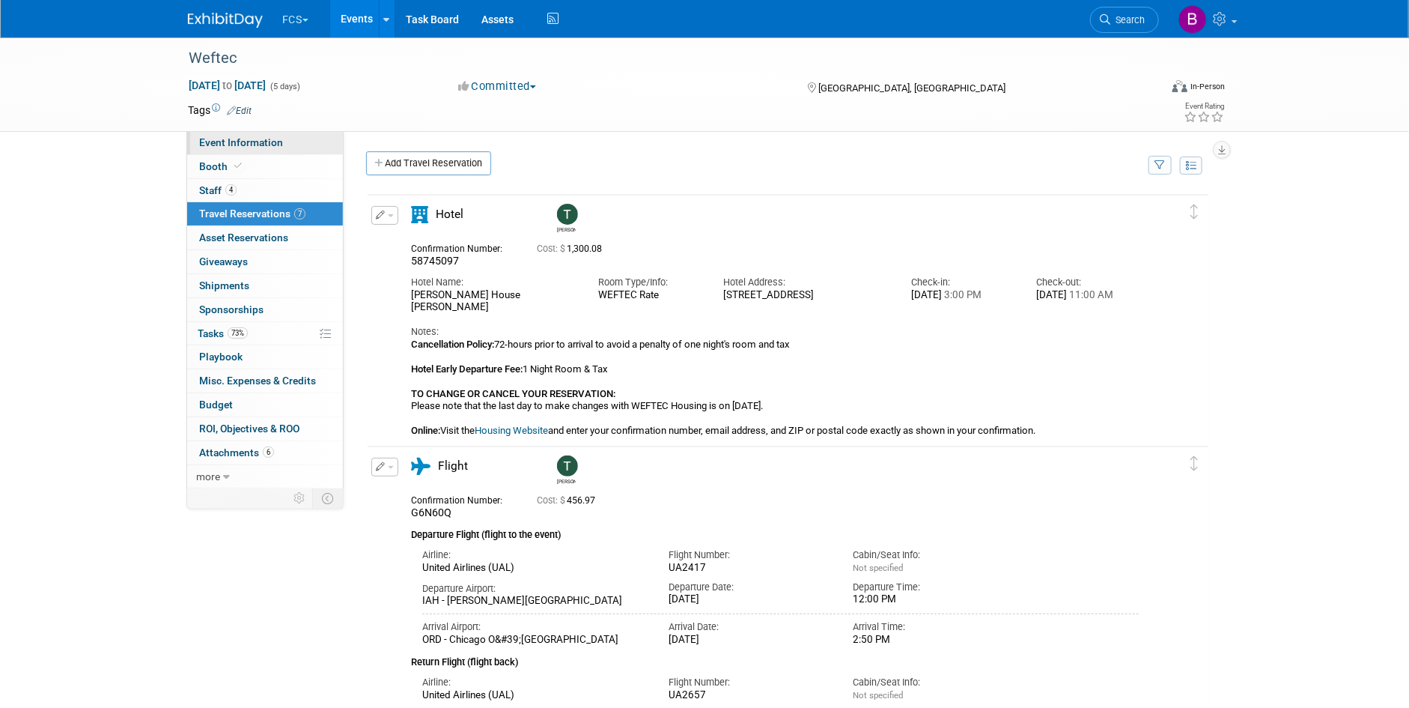
click at [225, 140] on span "Event Information" at bounding box center [241, 142] width 84 height 12
